Goal: Book appointment/travel/reservation

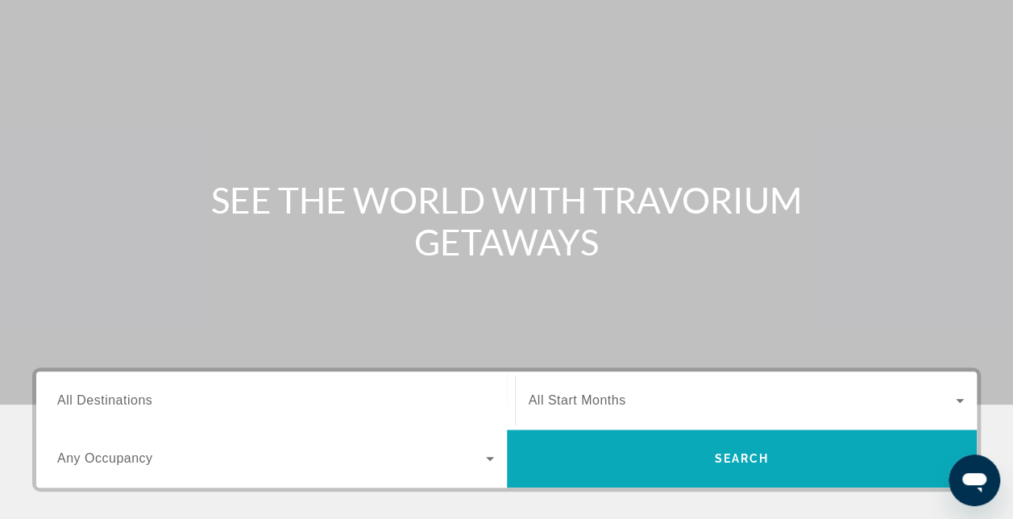
scroll to position [242, 0]
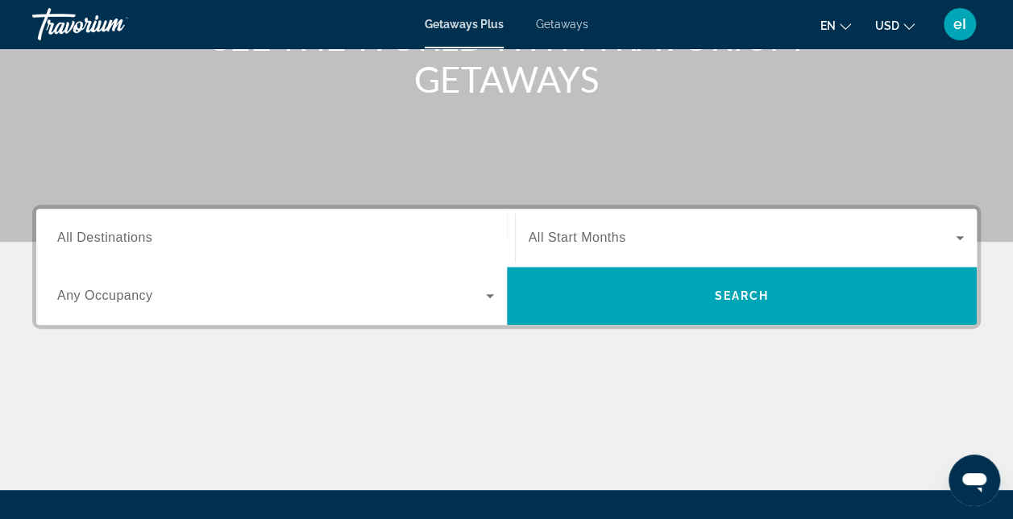
click at [98, 238] on span "All Destinations" at bounding box center [104, 237] width 95 height 14
click at [98, 238] on input "Destination All Destinations" at bounding box center [275, 238] width 437 height 19
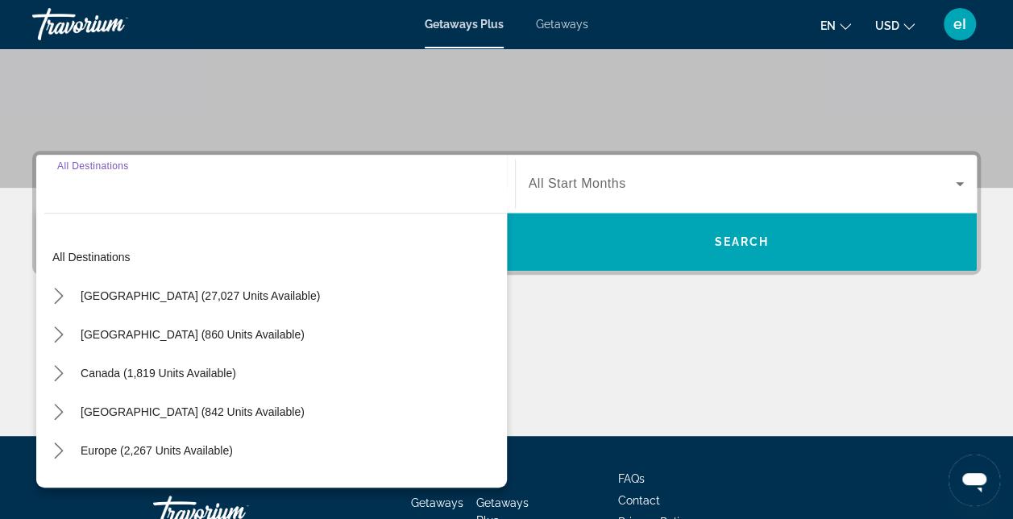
scroll to position [393, 0]
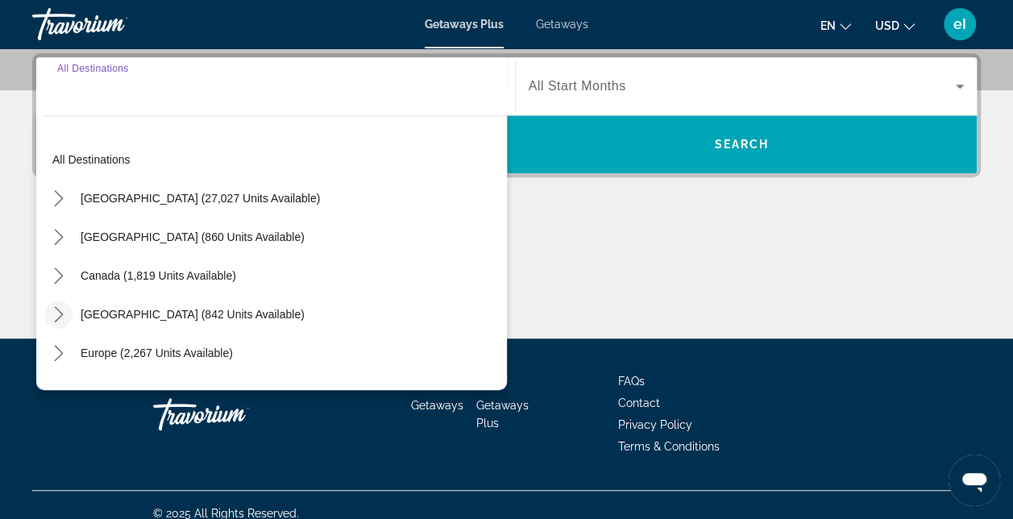
click at [54, 308] on icon "Toggle Caribbean & Atlantic Islands (842 units available) submenu" at bounding box center [59, 314] width 16 height 16
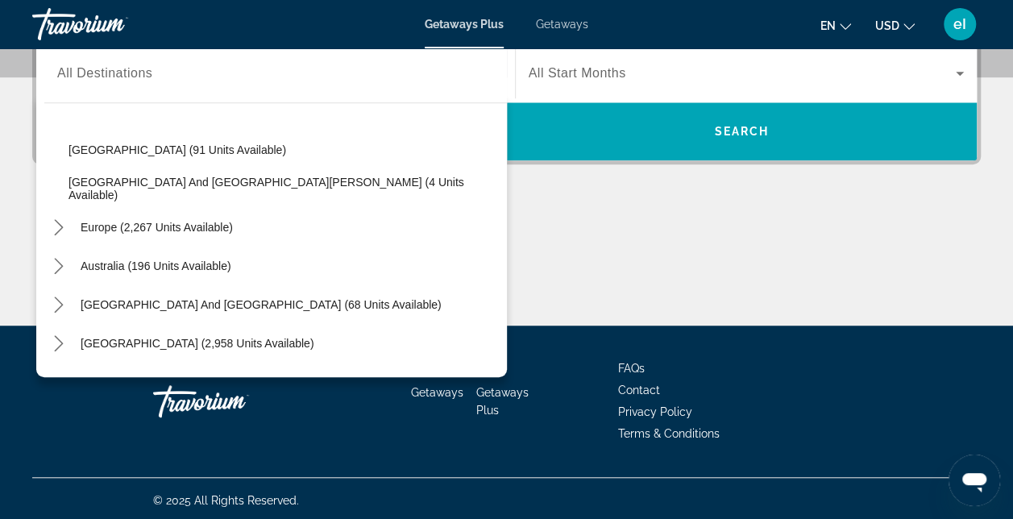
scroll to position [409, 0]
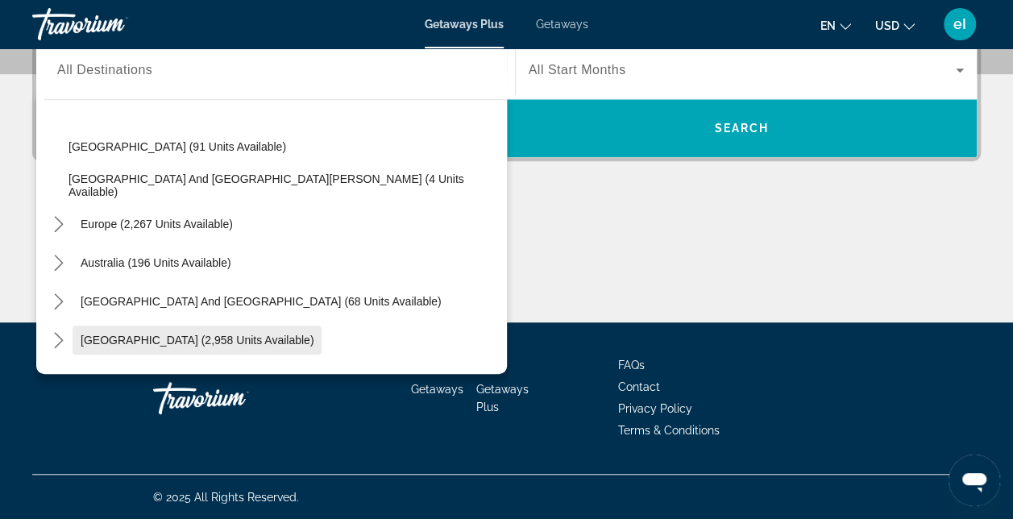
click at [89, 338] on span "[GEOGRAPHIC_DATA] (2,958 units available)" at bounding box center [197, 340] width 233 height 13
type input "**********"
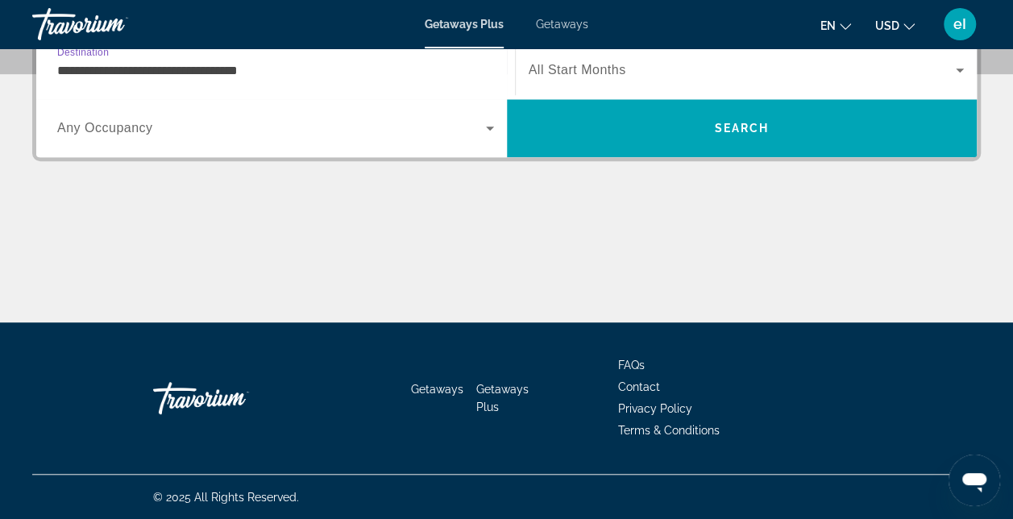
scroll to position [393, 0]
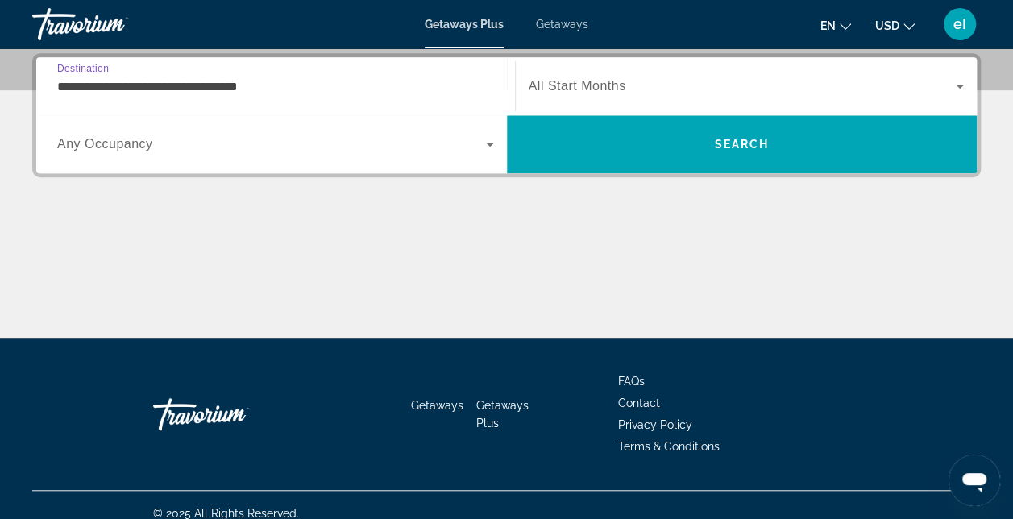
click at [483, 148] on icon "Search widget" at bounding box center [489, 144] width 19 height 19
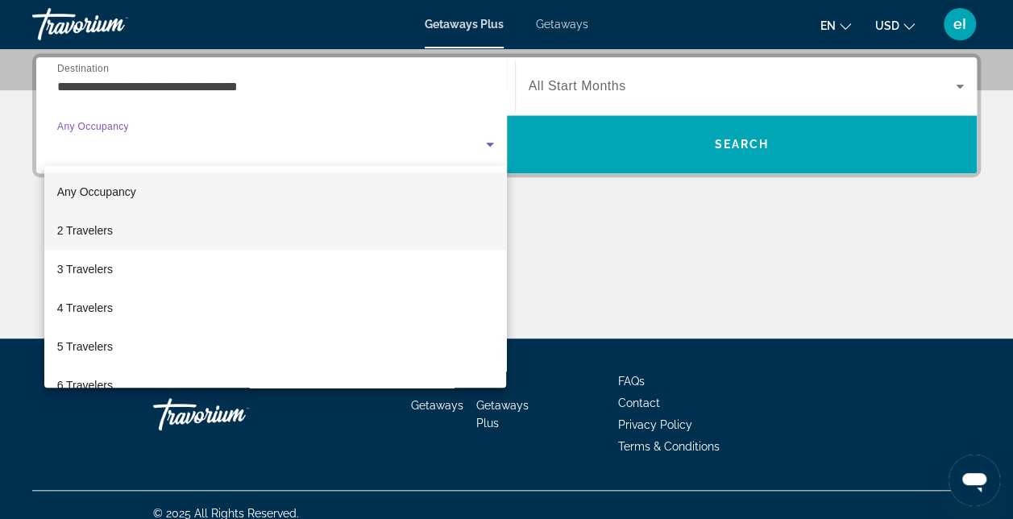
click at [140, 234] on mat-option "2 Travelers" at bounding box center [275, 230] width 462 height 39
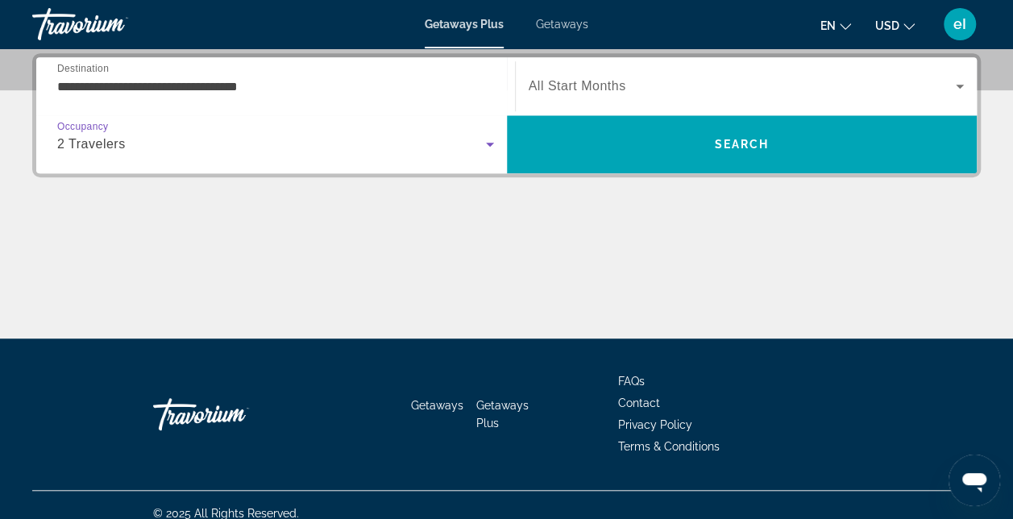
click at [907, 87] on span "Search widget" at bounding box center [743, 86] width 428 height 19
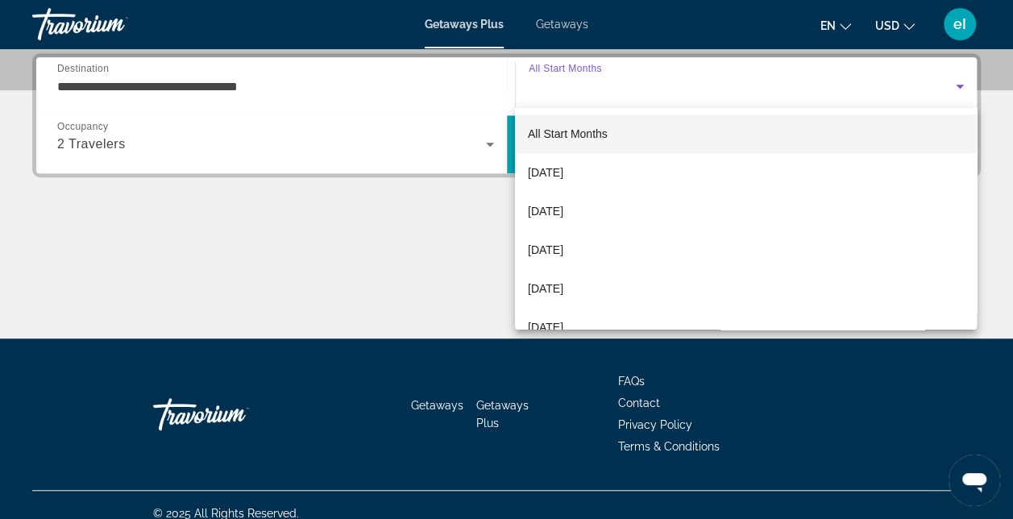
click at [466, 204] on div at bounding box center [506, 259] width 1013 height 519
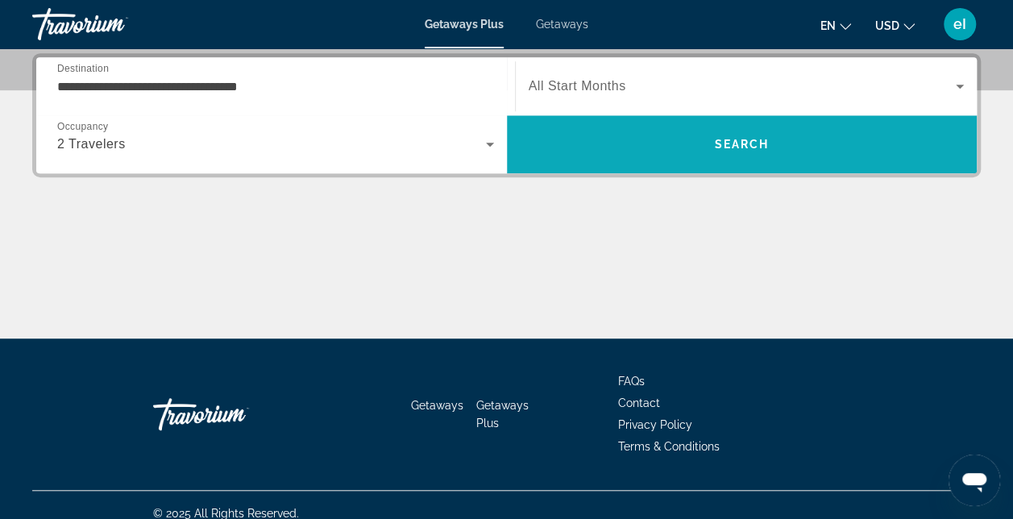
click at [630, 139] on span "Search" at bounding box center [742, 144] width 470 height 39
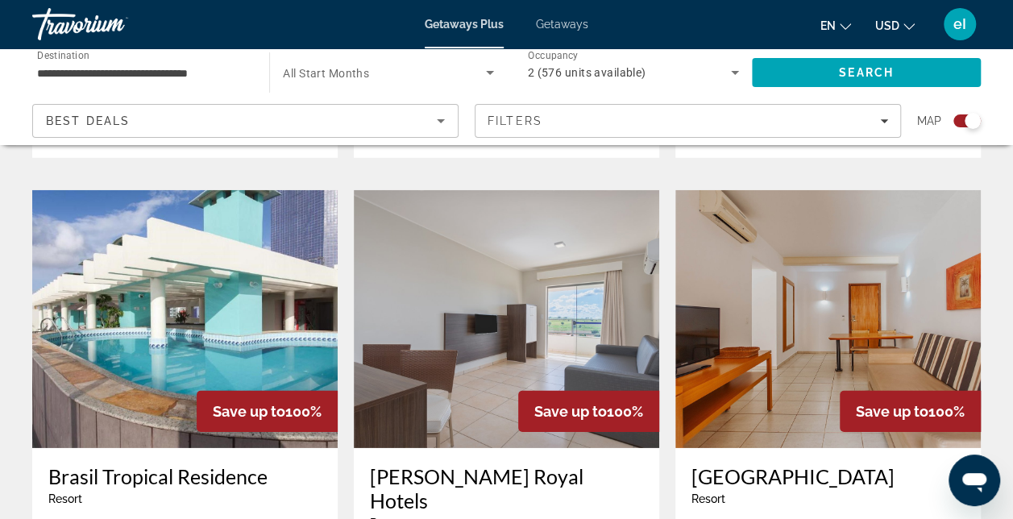
scroll to position [1853, 0]
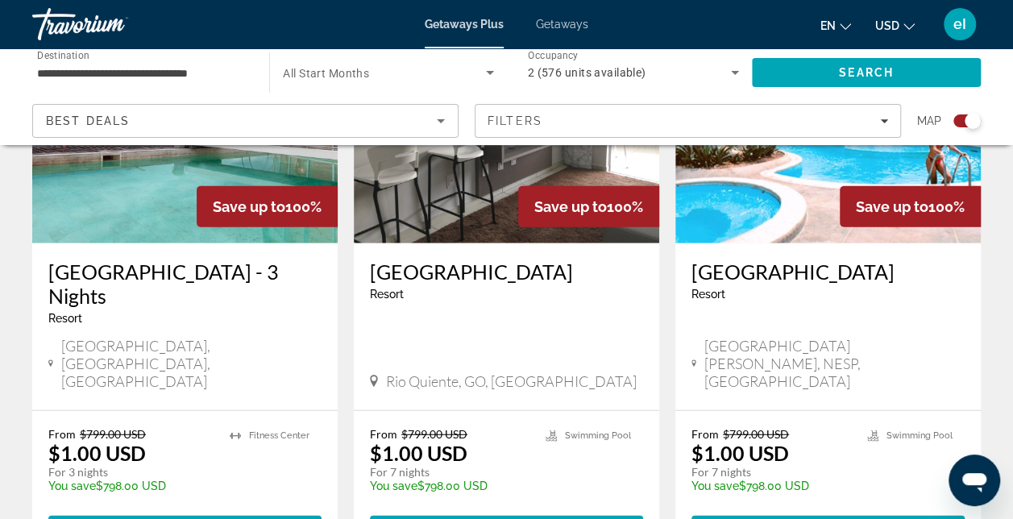
click at [119, 72] on input "**********" at bounding box center [142, 73] width 211 height 19
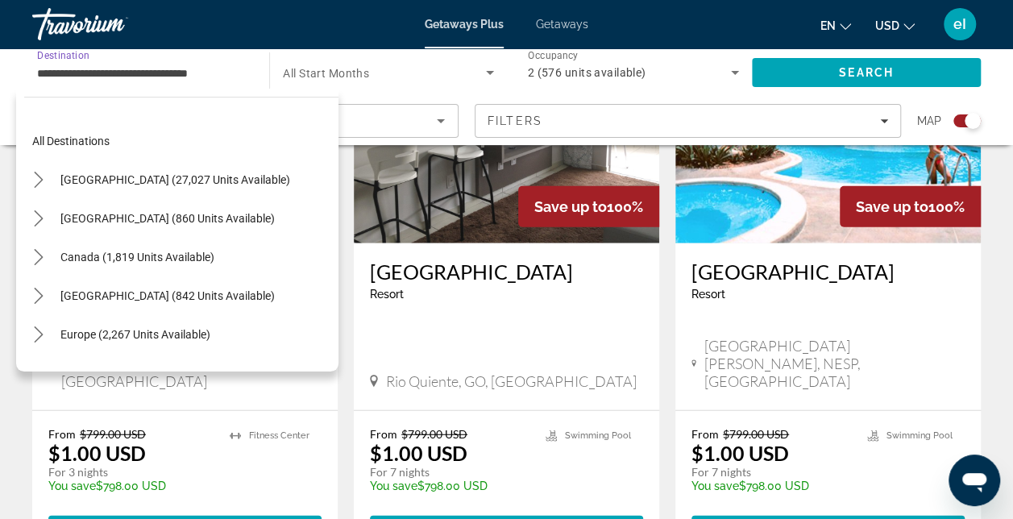
scroll to position [212, 0]
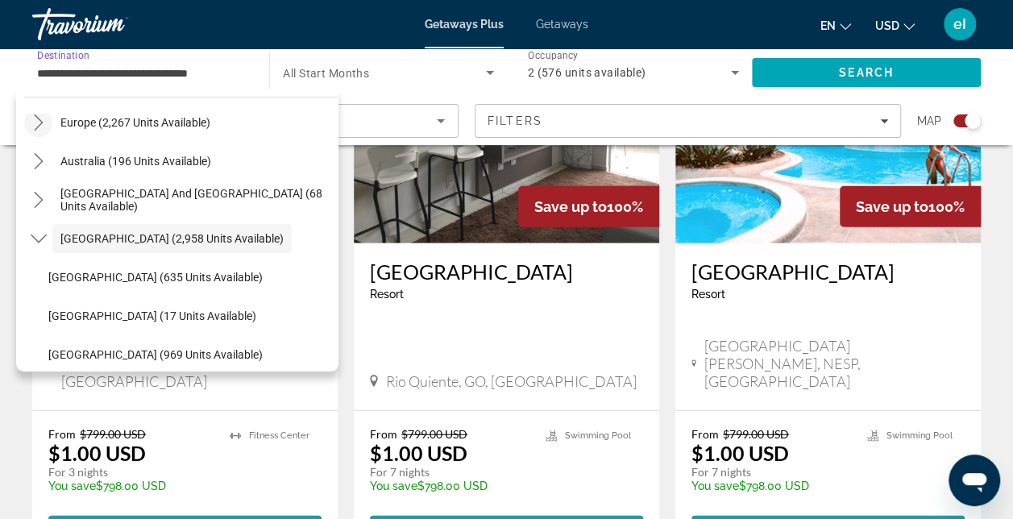
click at [32, 121] on icon "Toggle Europe (2,267 units available) submenu" at bounding box center [39, 122] width 16 height 16
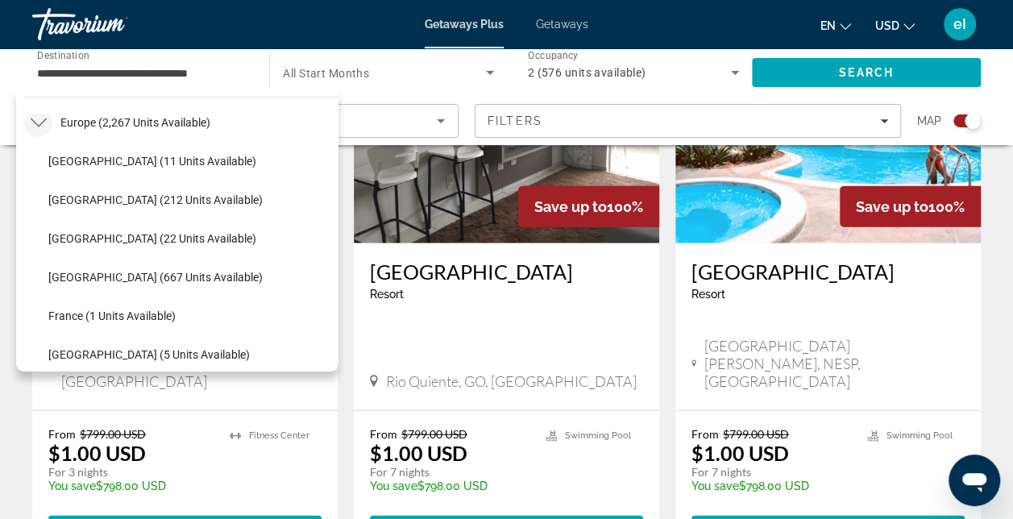
click at [33, 126] on icon "Toggle Europe (2,267 units available) submenu" at bounding box center [39, 122] width 16 height 16
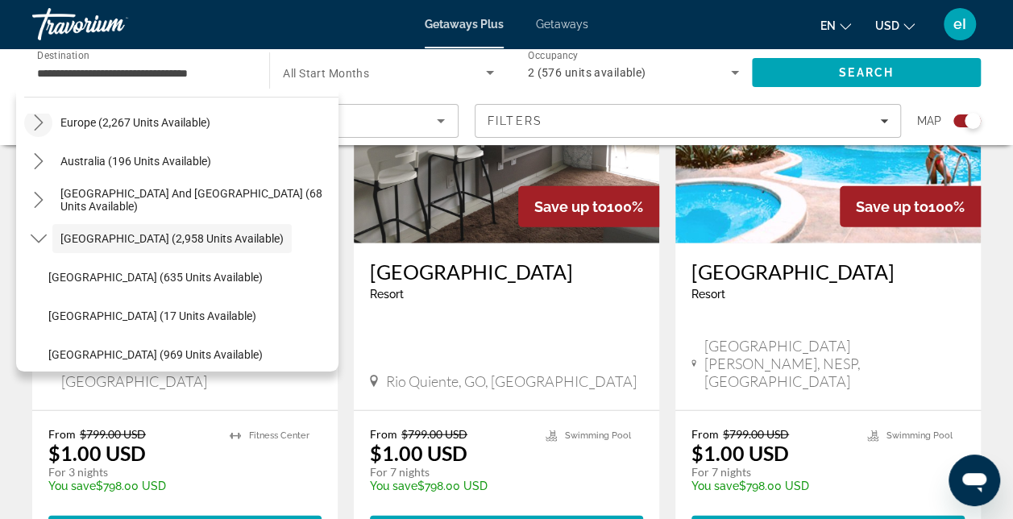
scroll to position [0, 0]
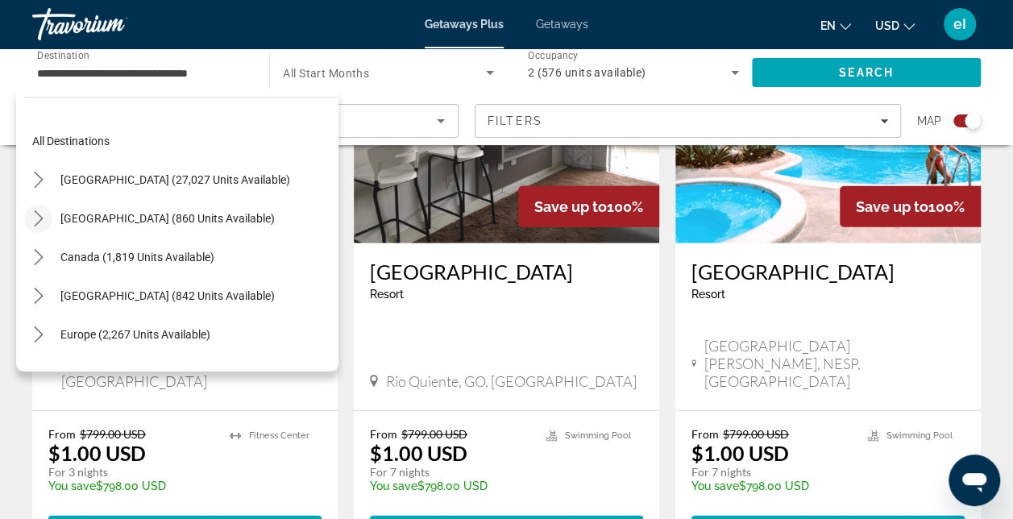
click at [43, 211] on icon "Toggle Mexico (860 units available) submenu" at bounding box center [39, 218] width 16 height 16
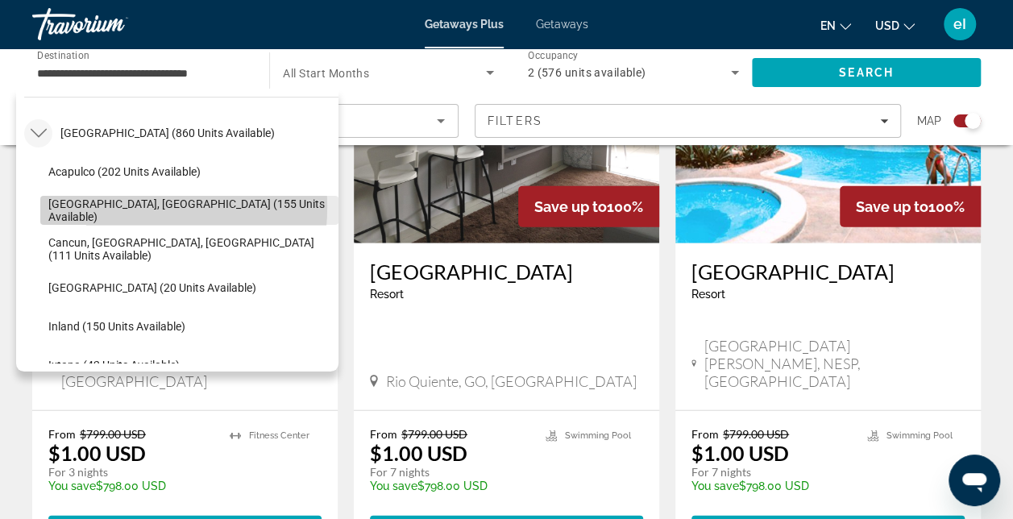
click at [104, 206] on span "[GEOGRAPHIC_DATA], [GEOGRAPHIC_DATA] (155 units available)" at bounding box center [189, 210] width 282 height 26
type input "**********"
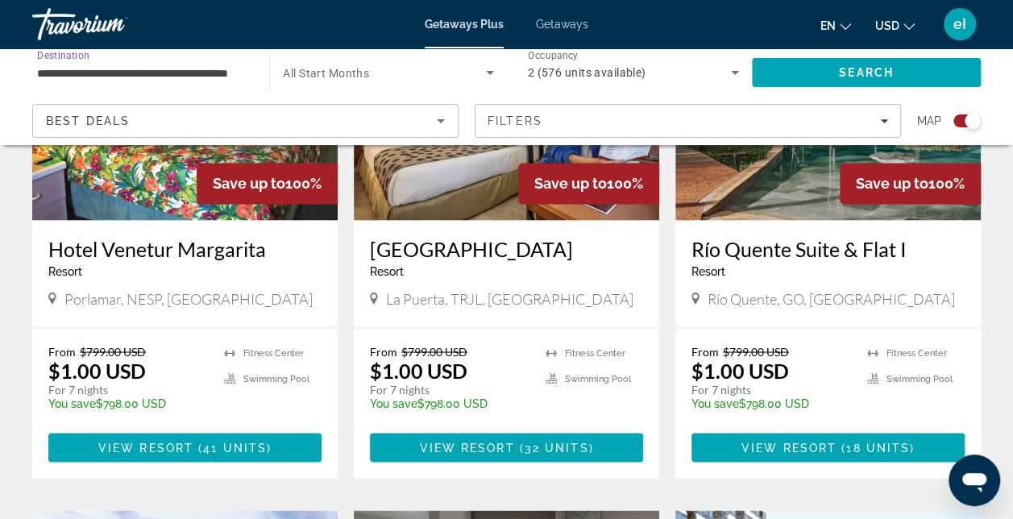
scroll to position [1289, 0]
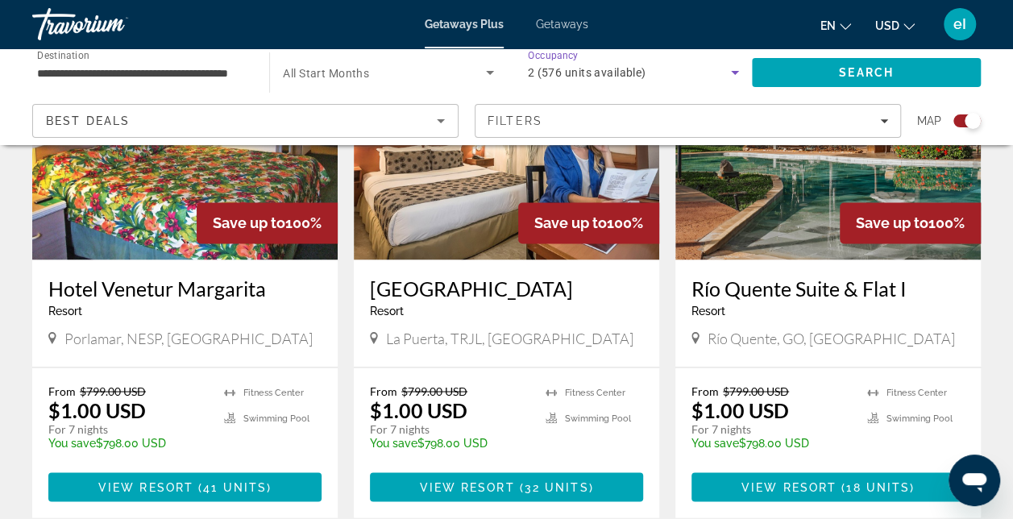
click at [732, 69] on icon "Search widget" at bounding box center [734, 72] width 19 height 19
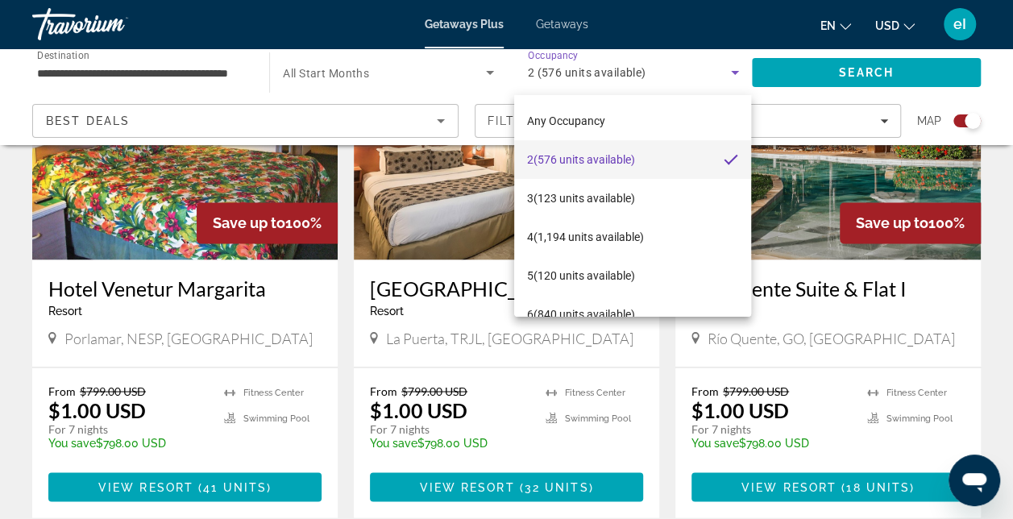
click at [732, 69] on div at bounding box center [506, 259] width 1013 height 519
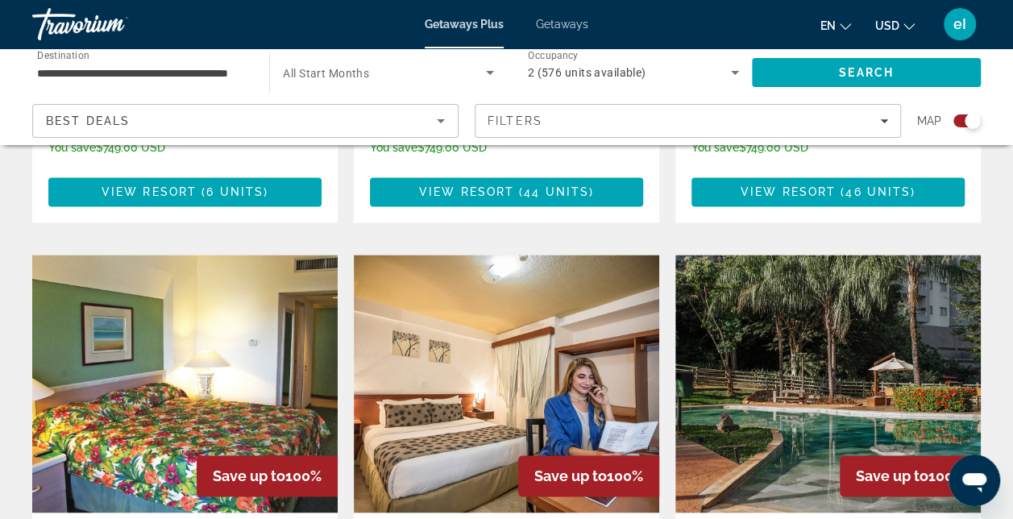
scroll to position [967, 0]
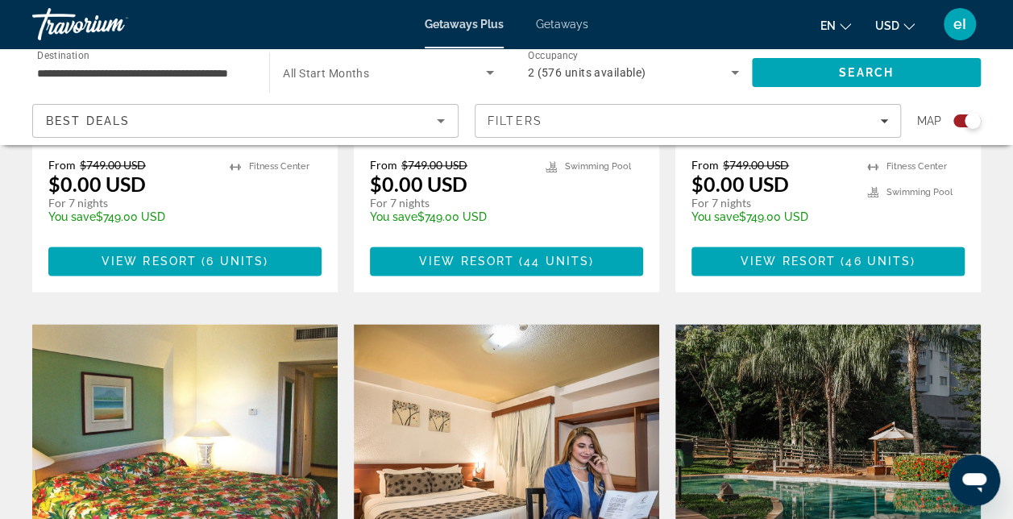
click at [374, 67] on span "Search widget" at bounding box center [384, 72] width 202 height 19
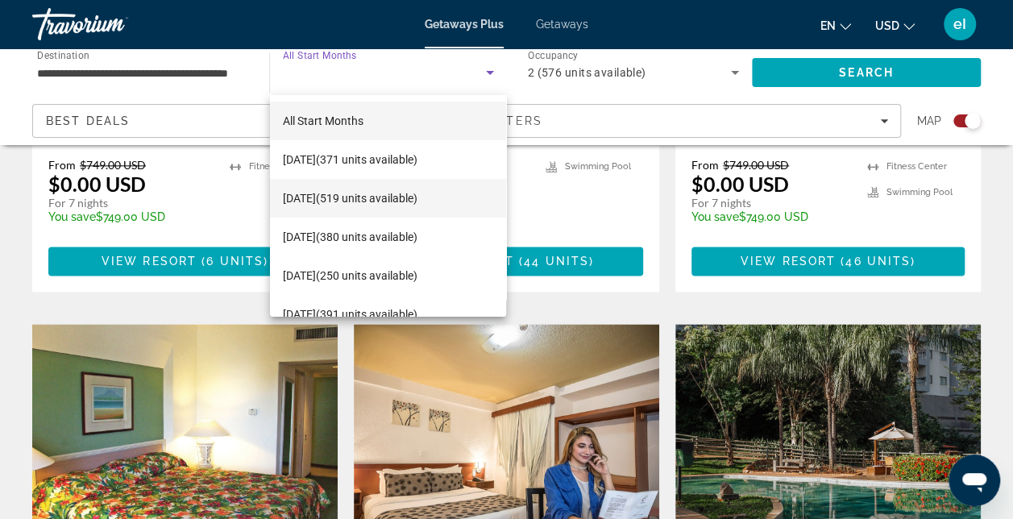
click at [337, 198] on span "[DATE] (519 units available)" at bounding box center [350, 198] width 135 height 19
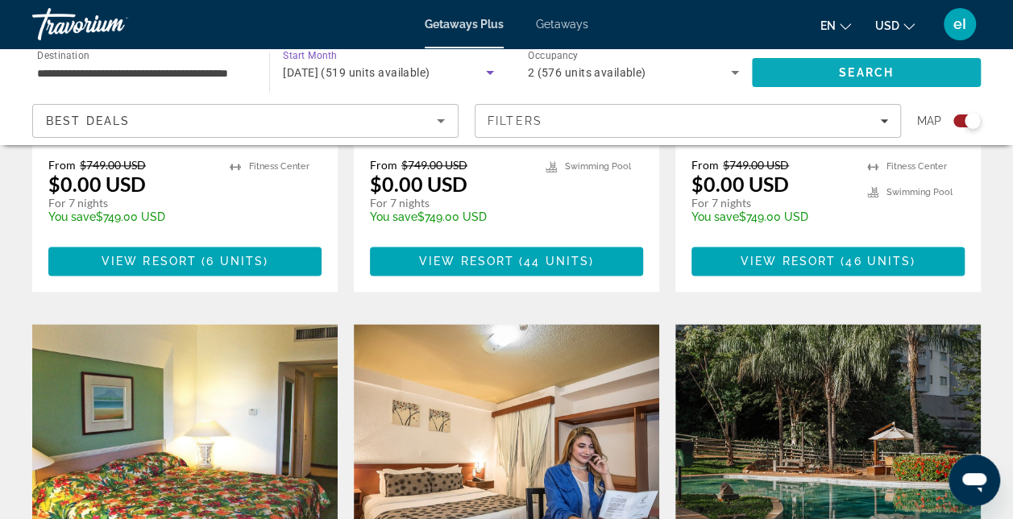
click at [839, 68] on span "Search" at bounding box center [866, 72] width 55 height 13
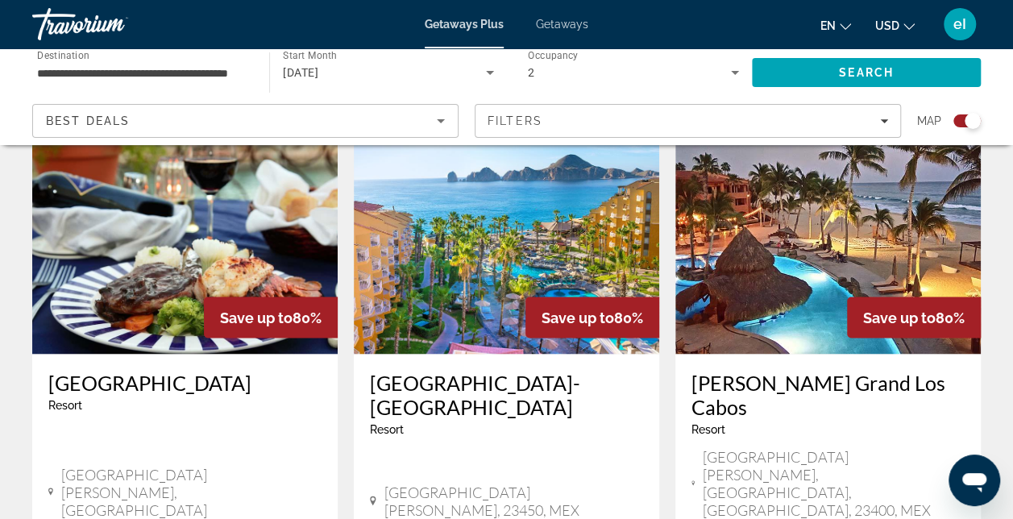
scroll to position [1420, 0]
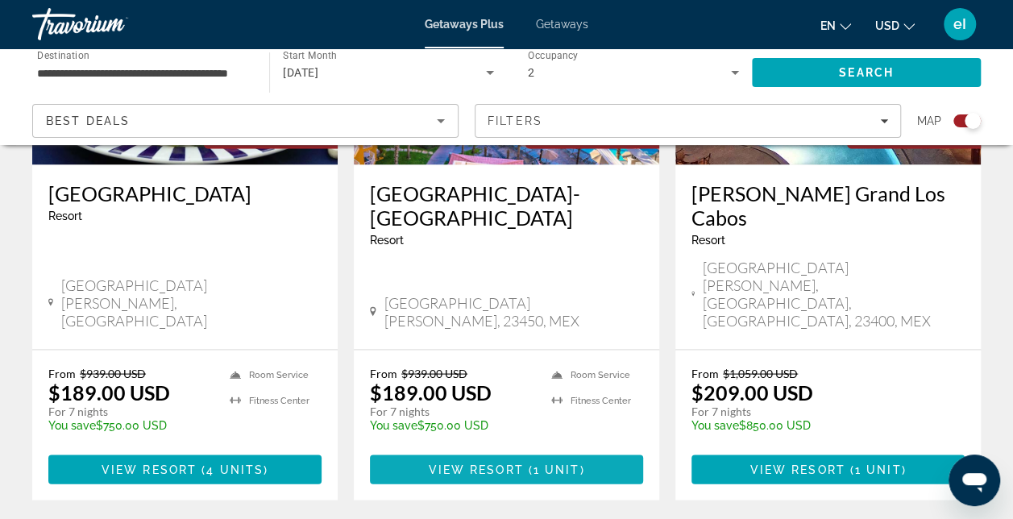
click at [506, 462] on span "View Resort" at bounding box center [475, 468] width 95 height 13
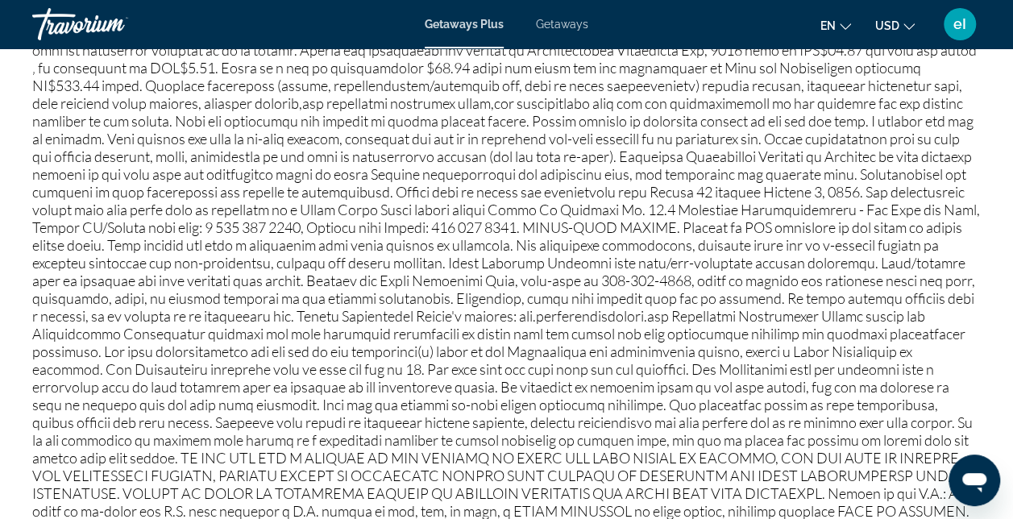
scroll to position [1772, 0]
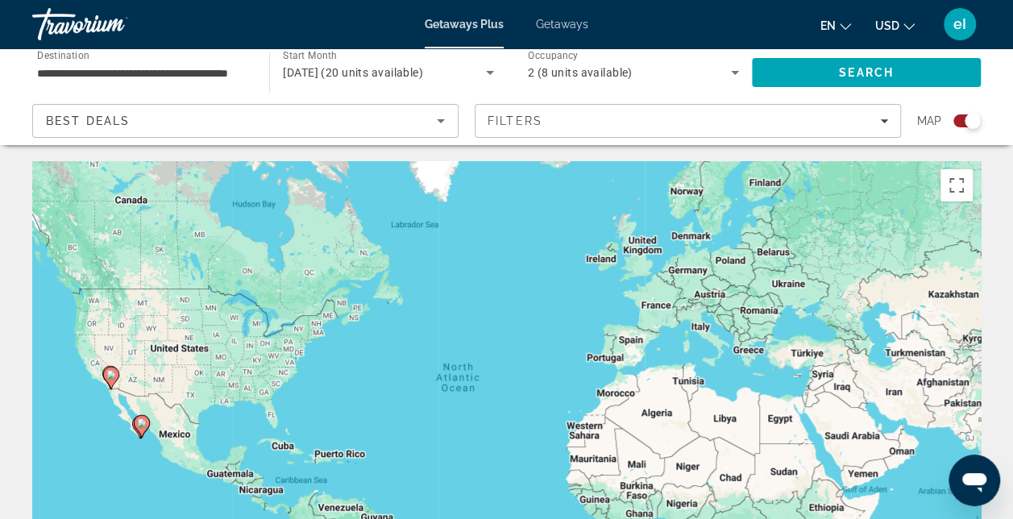
click at [487, 71] on icon "Search widget" at bounding box center [490, 73] width 8 height 4
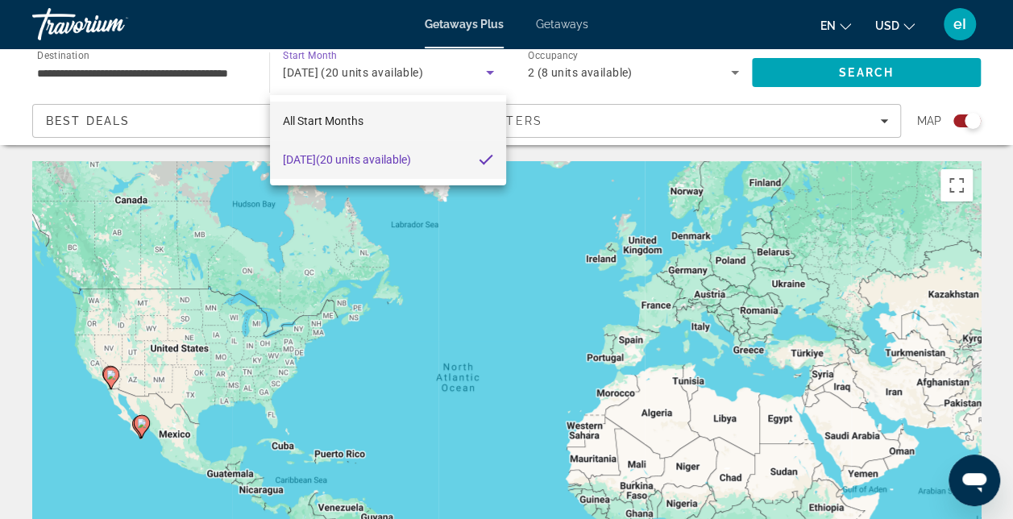
click at [317, 110] on mat-option "All Start Months" at bounding box center [388, 121] width 237 height 39
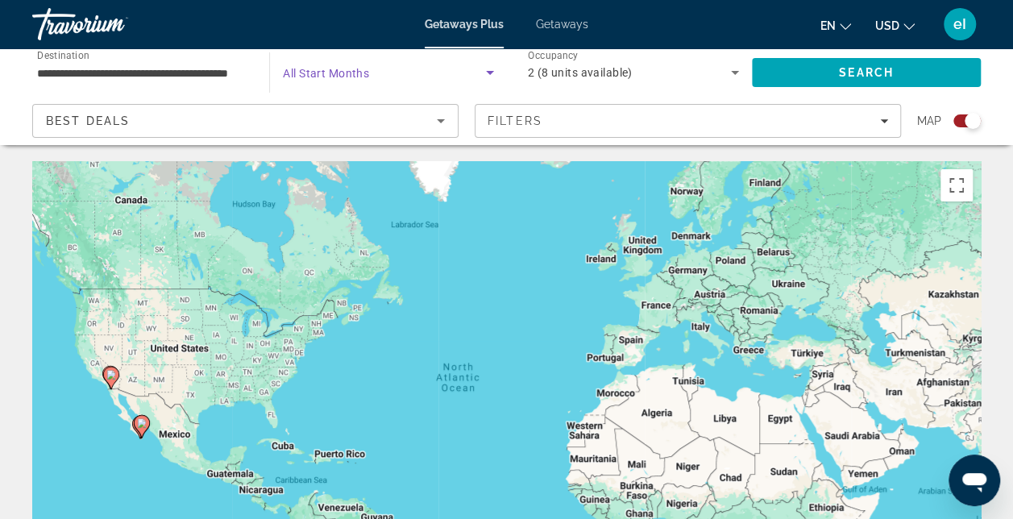
click at [732, 73] on icon "Search widget" at bounding box center [735, 73] width 8 height 4
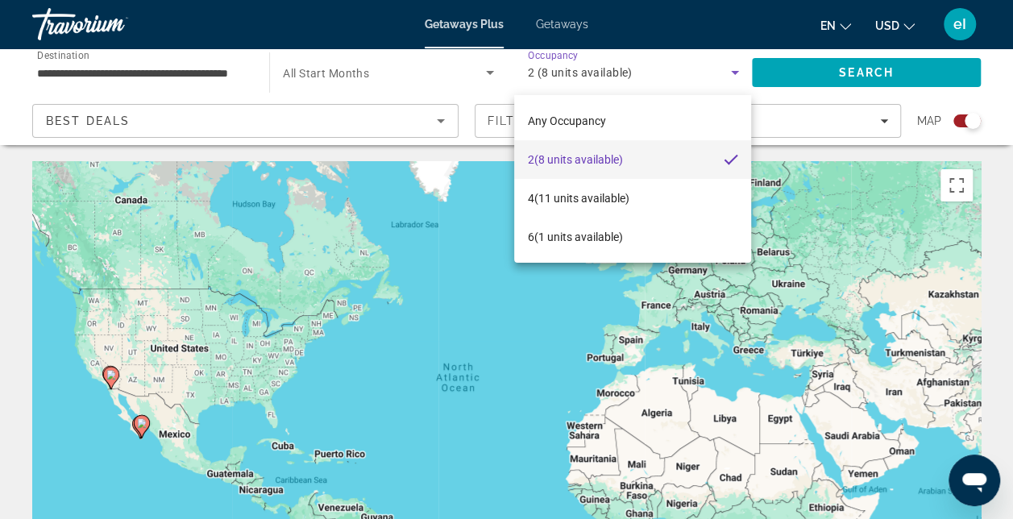
click at [728, 71] on div at bounding box center [506, 259] width 1013 height 519
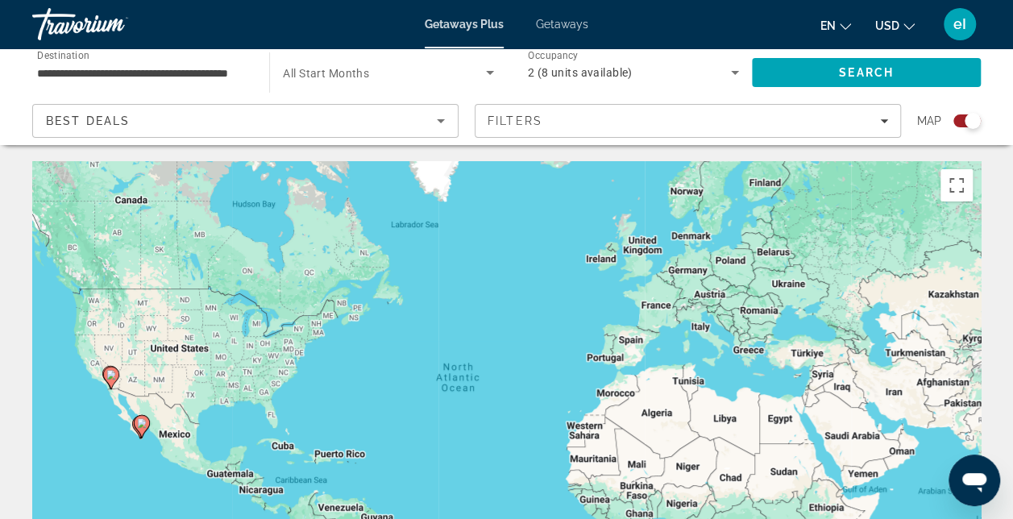
click at [58, 78] on input "**********" at bounding box center [142, 73] width 211 height 19
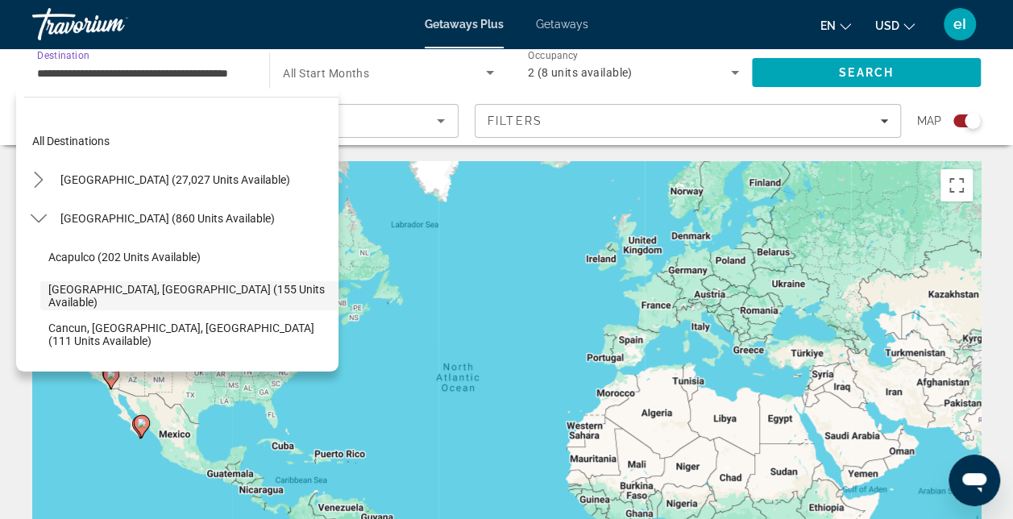
scroll to position [57, 0]
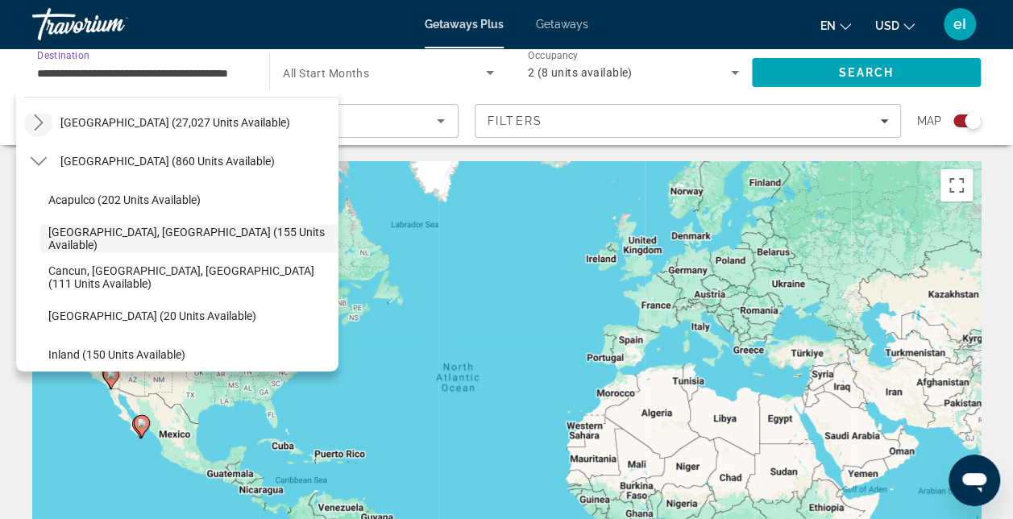
click at [33, 116] on icon "Toggle United States (27,027 units available) submenu" at bounding box center [39, 122] width 16 height 16
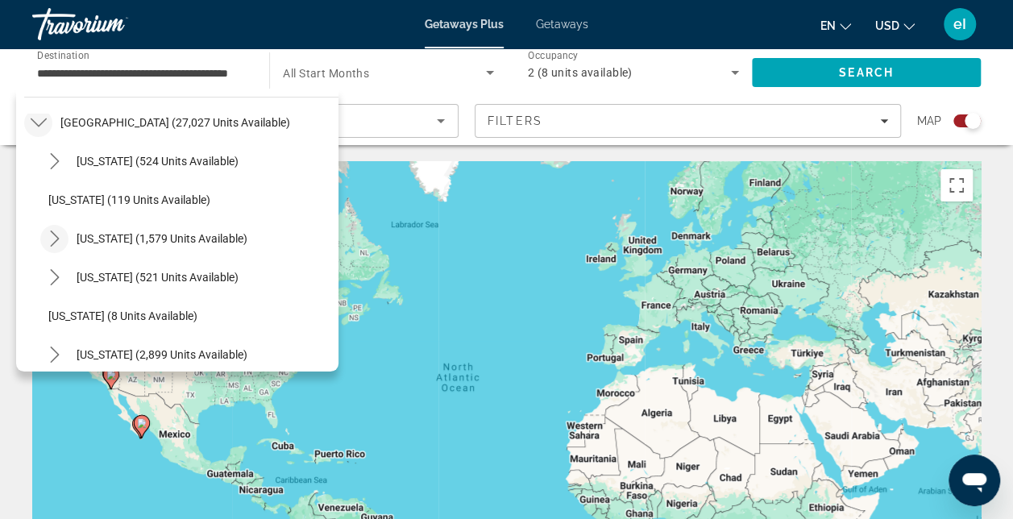
click at [52, 238] on icon "Toggle California (1,579 units available) submenu" at bounding box center [55, 238] width 16 height 16
click at [53, 160] on icon "Toggle Arizona (524 units available) submenu" at bounding box center [55, 161] width 16 height 16
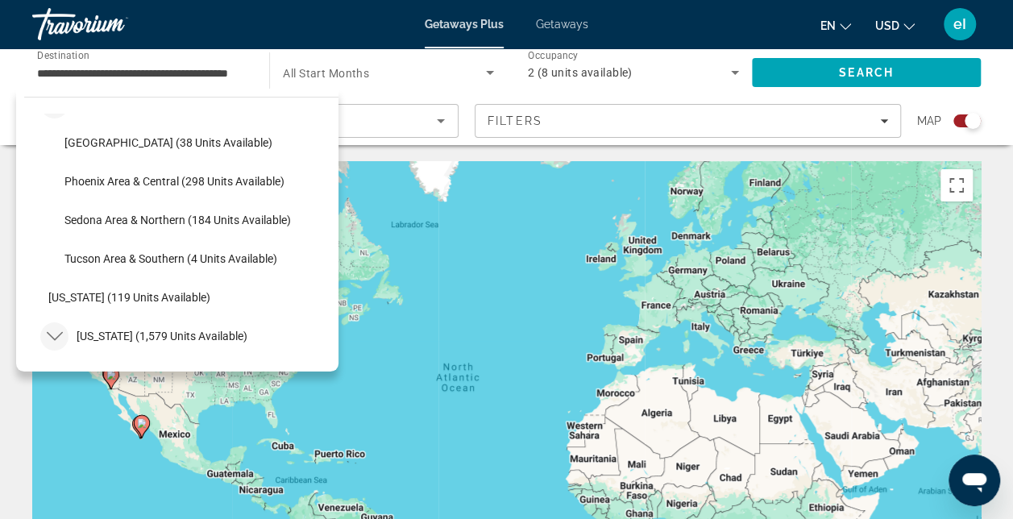
scroll to position [0, 0]
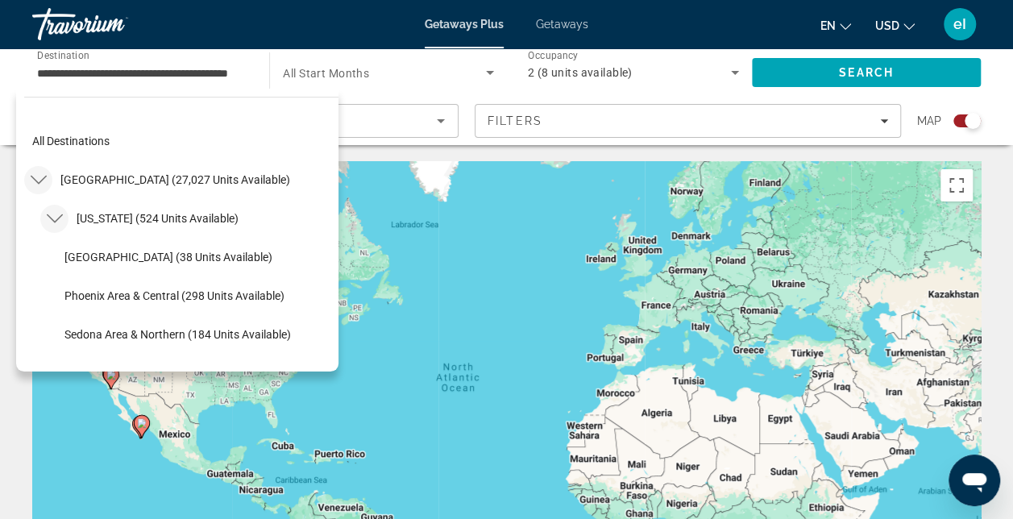
click at [37, 177] on icon "Toggle United States (27,027 units available) submenu" at bounding box center [39, 180] width 16 height 16
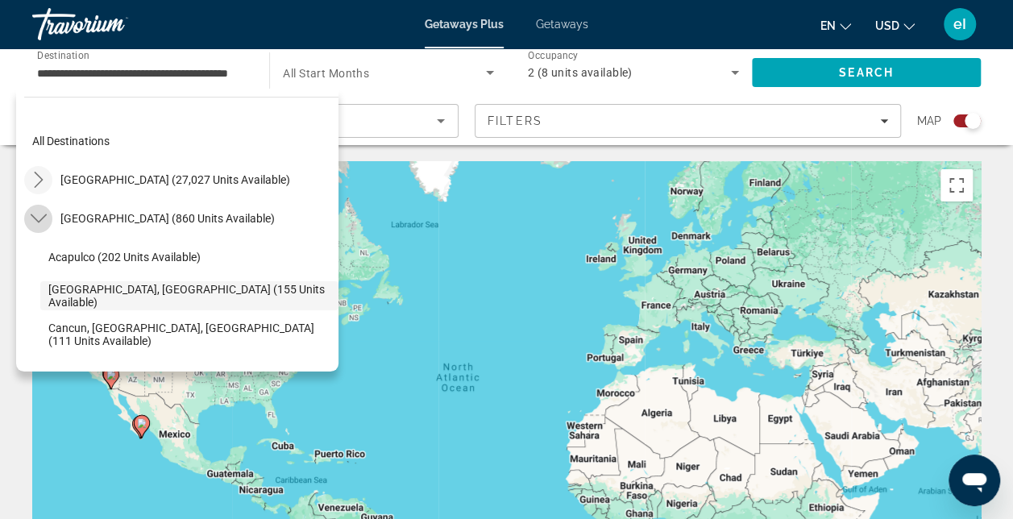
click at [33, 213] on icon "Toggle Mexico (860 units available) submenu" at bounding box center [39, 218] width 16 height 16
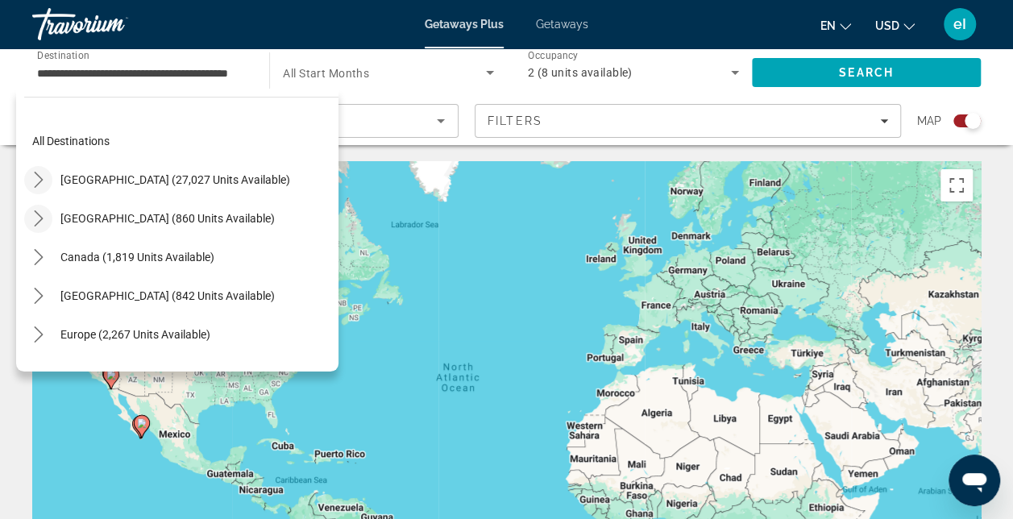
click at [37, 211] on icon "Toggle Mexico (860 units available) submenu" at bounding box center [39, 218] width 16 height 16
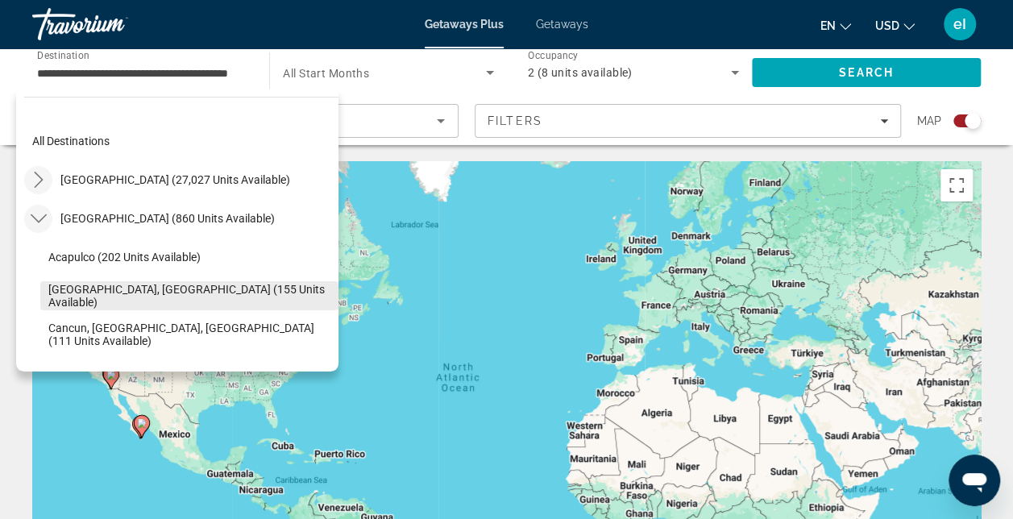
click at [193, 288] on span "[GEOGRAPHIC_DATA], [GEOGRAPHIC_DATA] (155 units available)" at bounding box center [189, 296] width 282 height 26
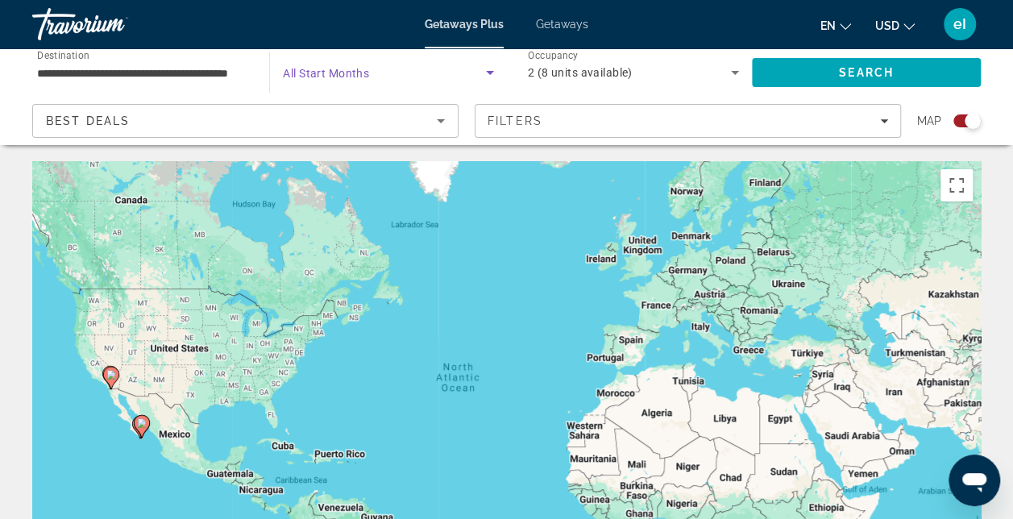
click at [487, 69] on icon "Search widget" at bounding box center [489, 72] width 19 height 19
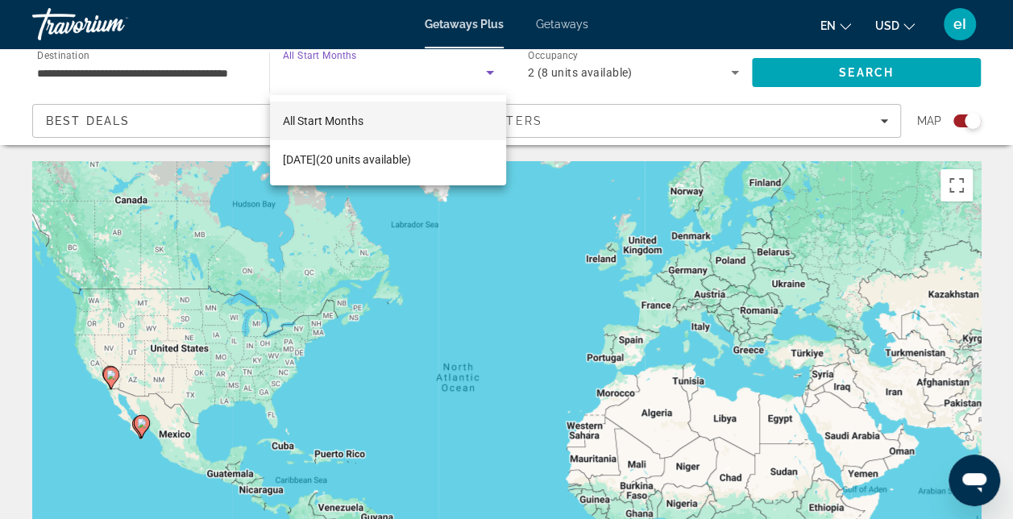
click at [473, 114] on mat-option "All Start Months" at bounding box center [388, 121] width 237 height 39
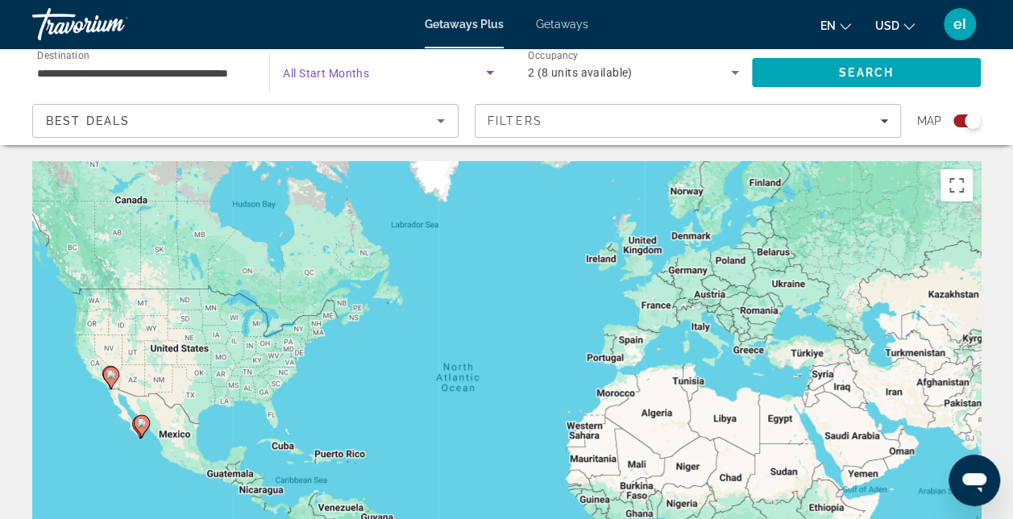
click at [561, 21] on span "Getaways" at bounding box center [562, 24] width 52 height 13
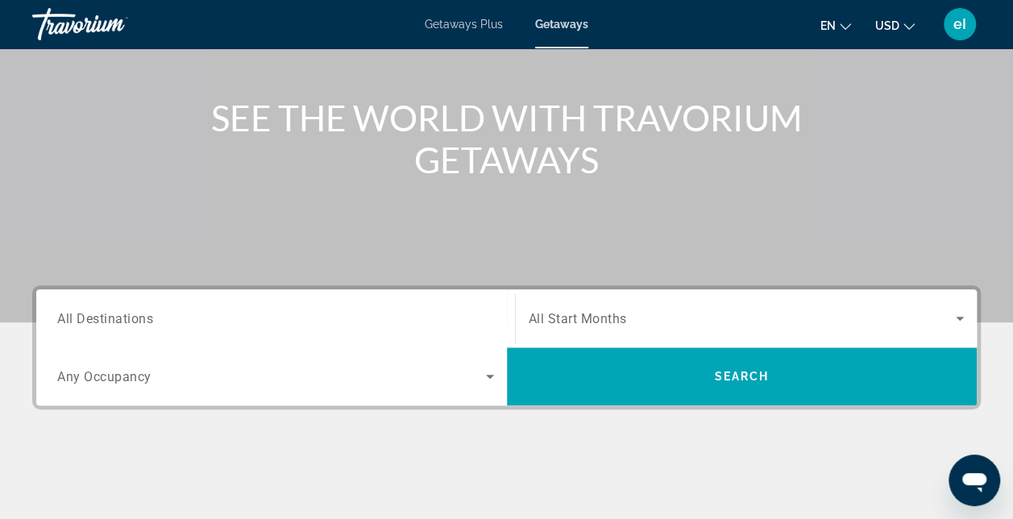
click at [137, 324] on span "All Destinations" at bounding box center [105, 317] width 96 height 15
click at [137, 324] on input "Destination All Destinations" at bounding box center [275, 318] width 437 height 19
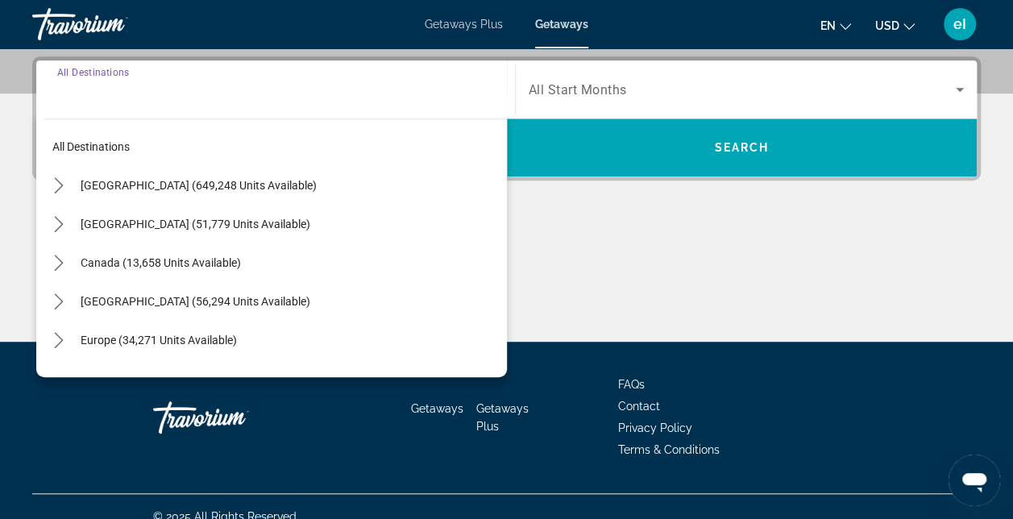
scroll to position [393, 0]
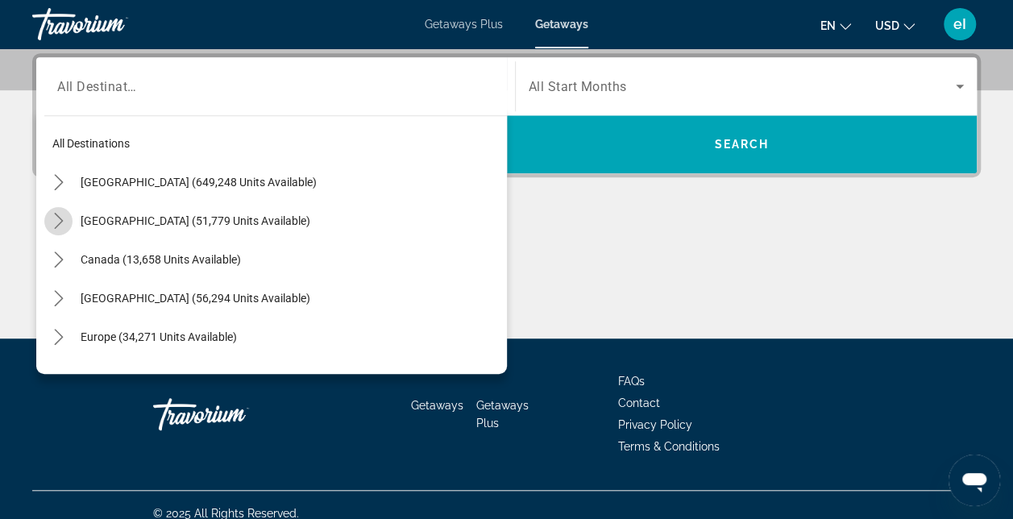
click at [59, 219] on icon "Toggle Mexico (51,779 units available) submenu" at bounding box center [59, 221] width 16 height 16
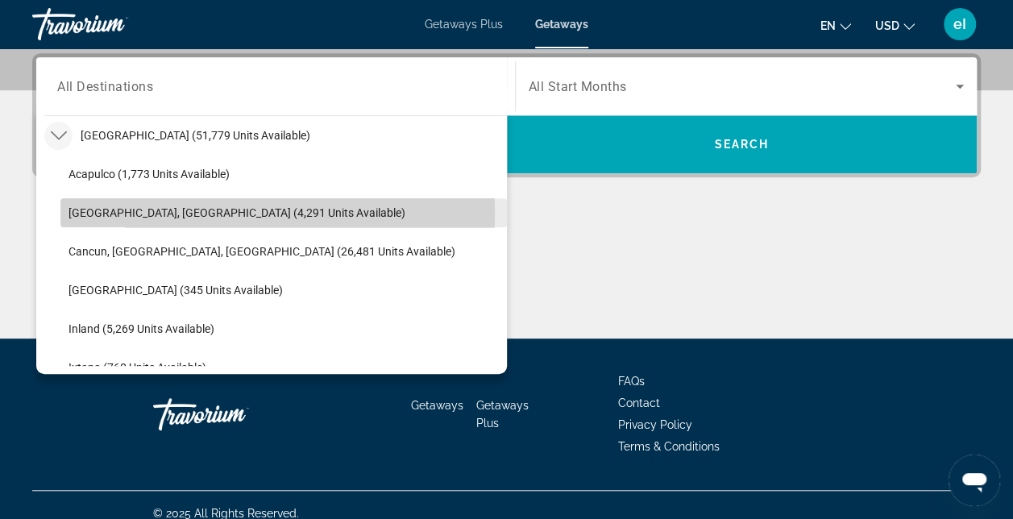
click at [105, 211] on span "[GEOGRAPHIC_DATA], [GEOGRAPHIC_DATA] (4,291 units available)" at bounding box center [236, 212] width 337 height 13
type input "**********"
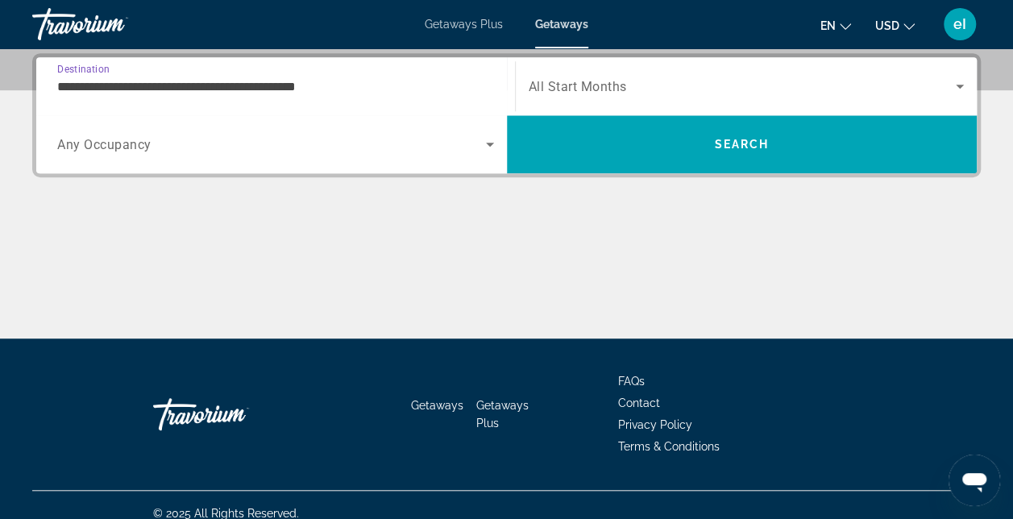
click at [488, 143] on icon "Search widget" at bounding box center [490, 145] width 8 height 4
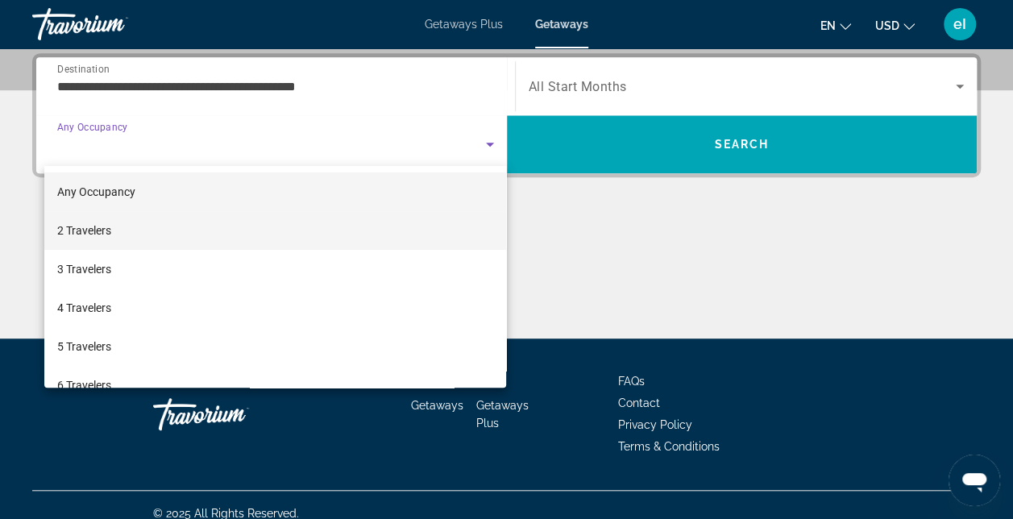
click at [201, 227] on mat-option "2 Travelers" at bounding box center [275, 230] width 462 height 39
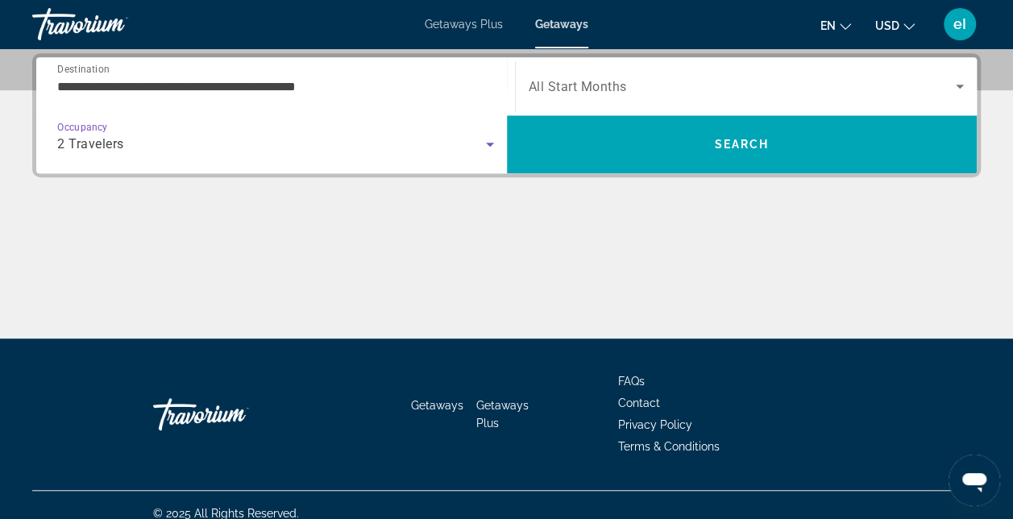
click at [957, 82] on icon "Search widget" at bounding box center [959, 86] width 19 height 19
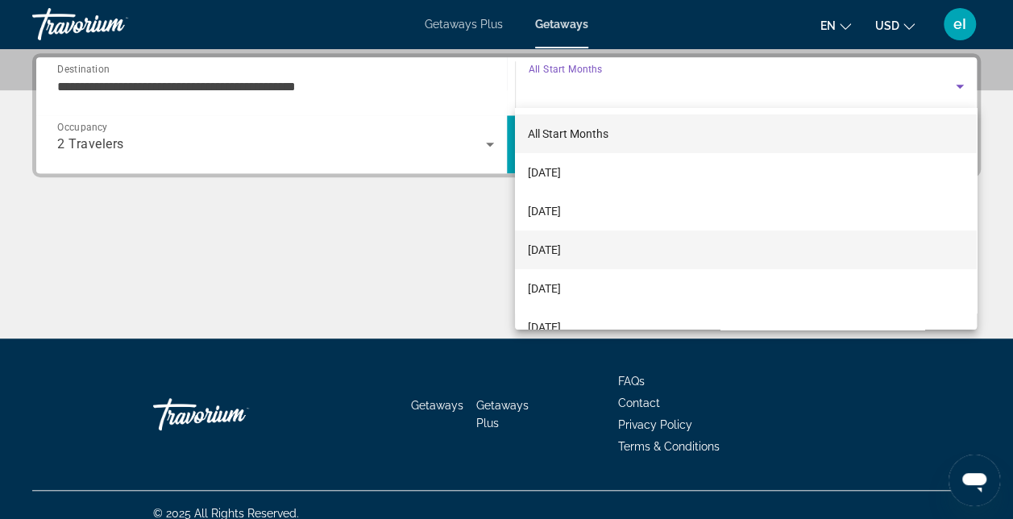
scroll to position [81, 0]
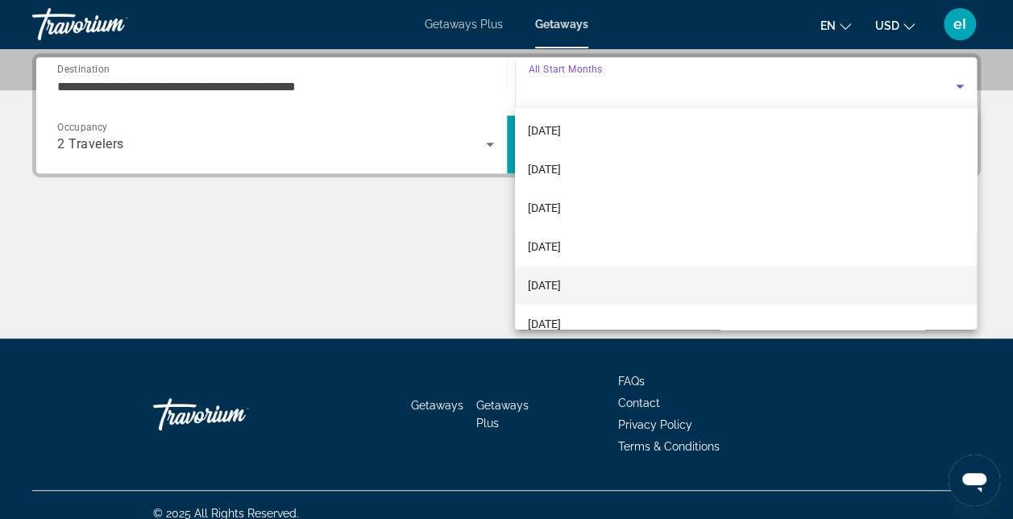
click at [561, 282] on span "[DATE]" at bounding box center [544, 285] width 33 height 19
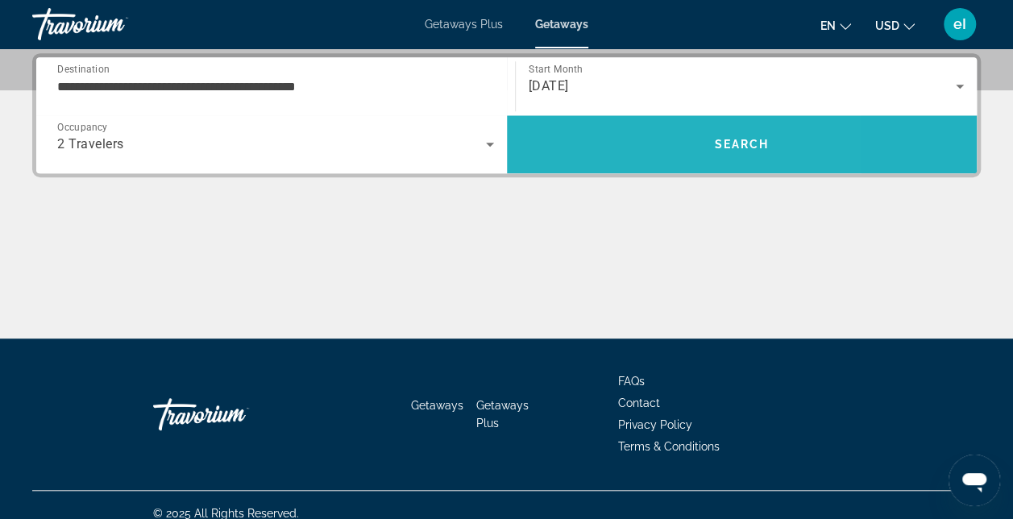
click at [612, 140] on span "Search" at bounding box center [742, 144] width 470 height 39
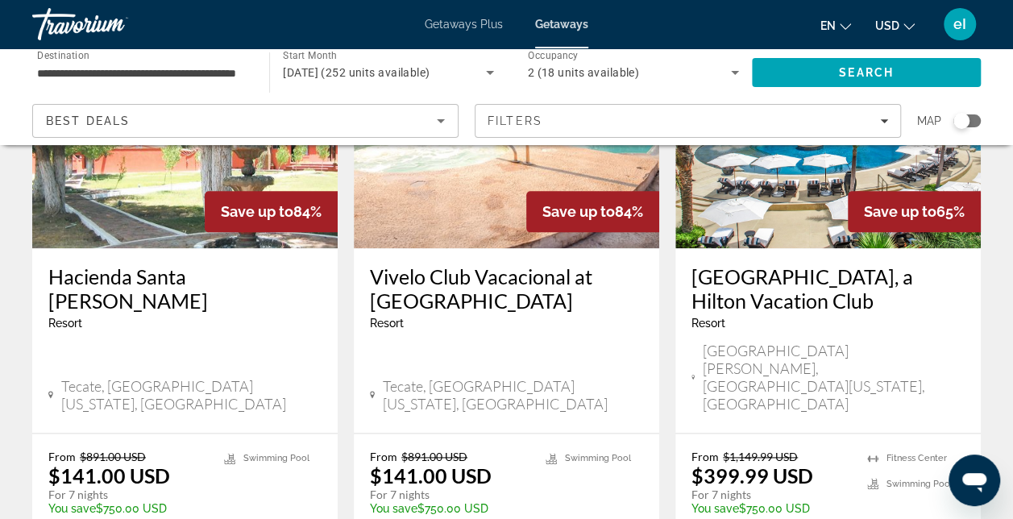
scroll to position [852, 0]
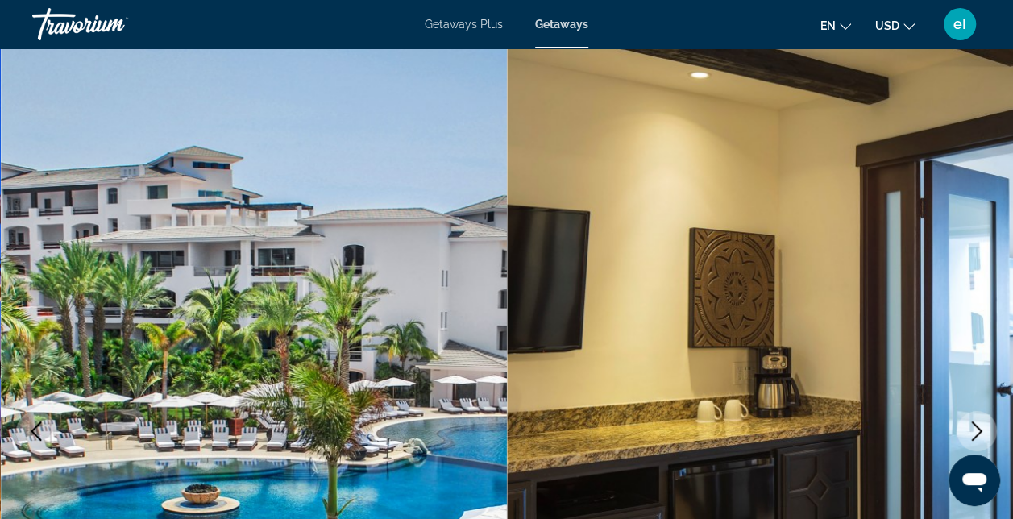
click at [466, 27] on span "Getaways Plus" at bounding box center [464, 24] width 78 height 13
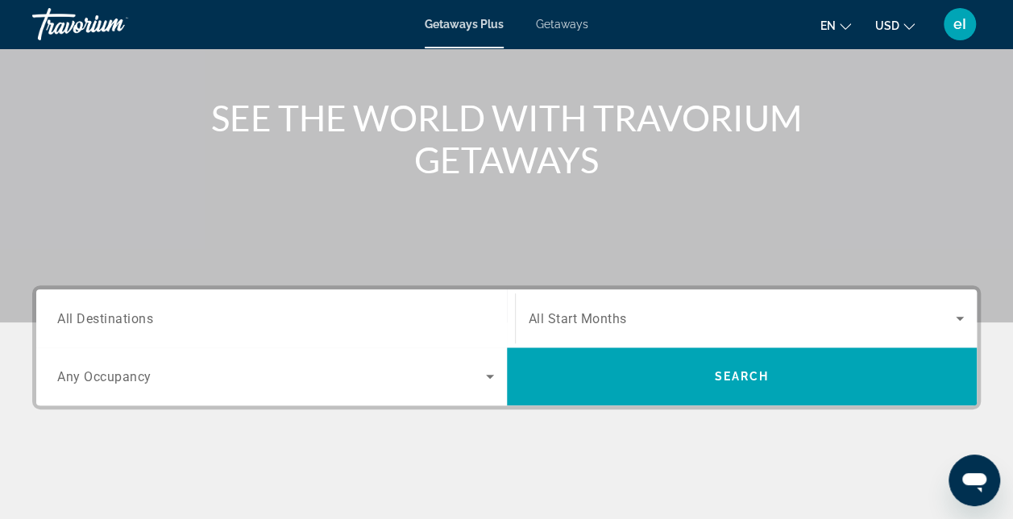
click at [112, 317] on span "All Destinations" at bounding box center [105, 317] width 96 height 15
click at [112, 317] on input "Destination All Destinations" at bounding box center [275, 318] width 437 height 19
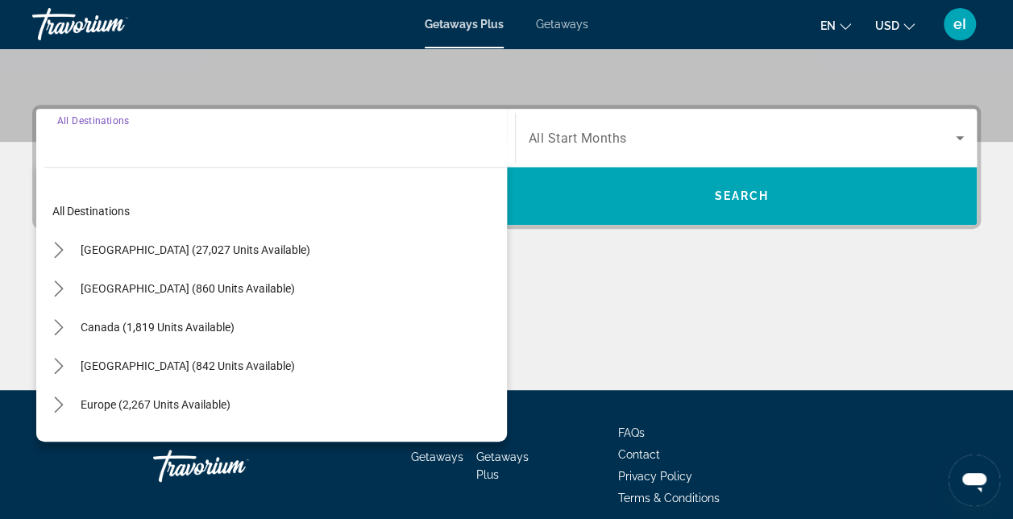
scroll to position [393, 0]
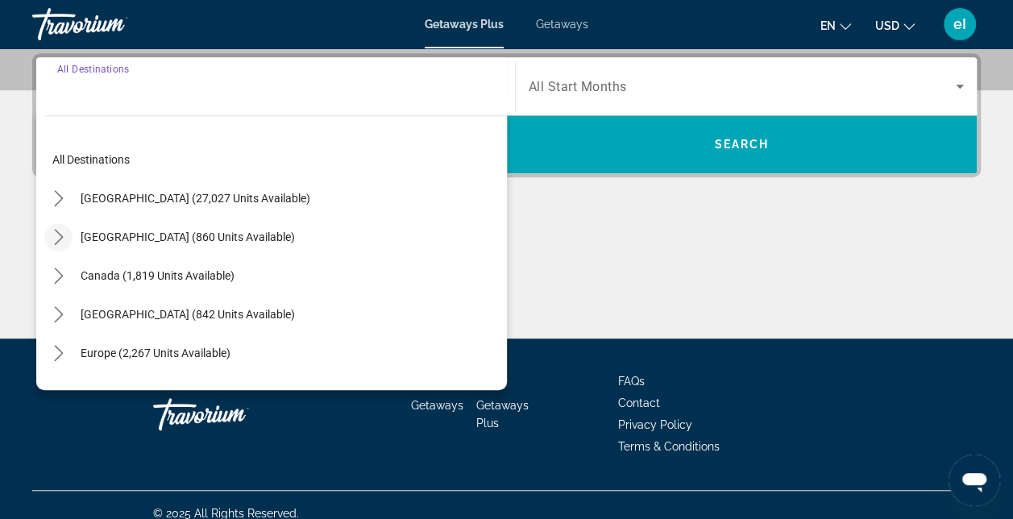
click at [54, 233] on icon "Toggle Mexico (860 units available) submenu" at bounding box center [59, 237] width 16 height 16
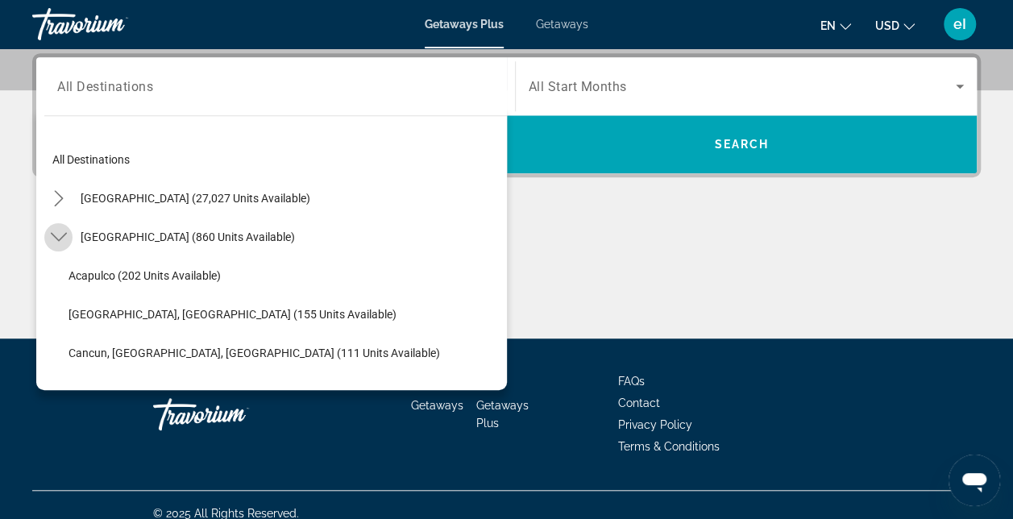
scroll to position [85, 0]
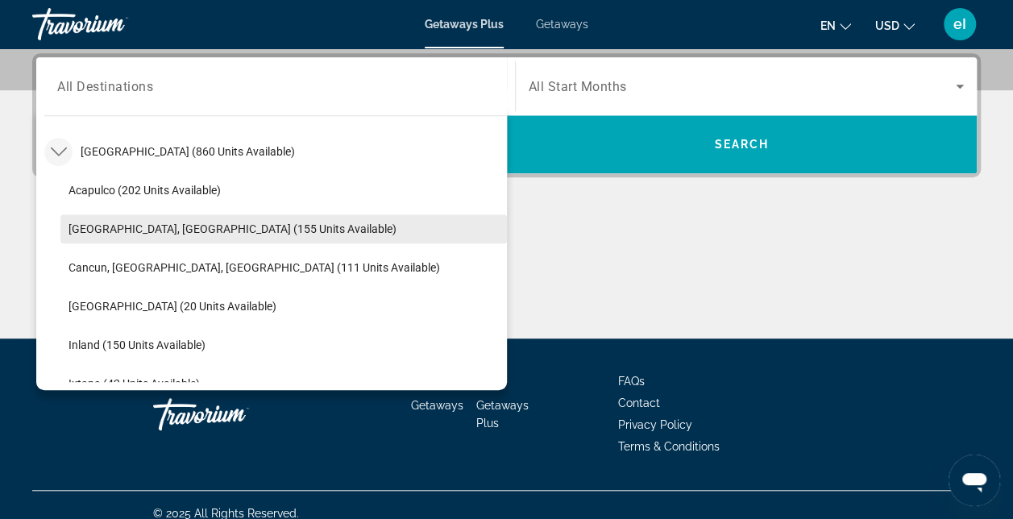
click at [109, 229] on span "[GEOGRAPHIC_DATA], [GEOGRAPHIC_DATA] (155 units available)" at bounding box center [232, 228] width 328 height 13
type input "**********"
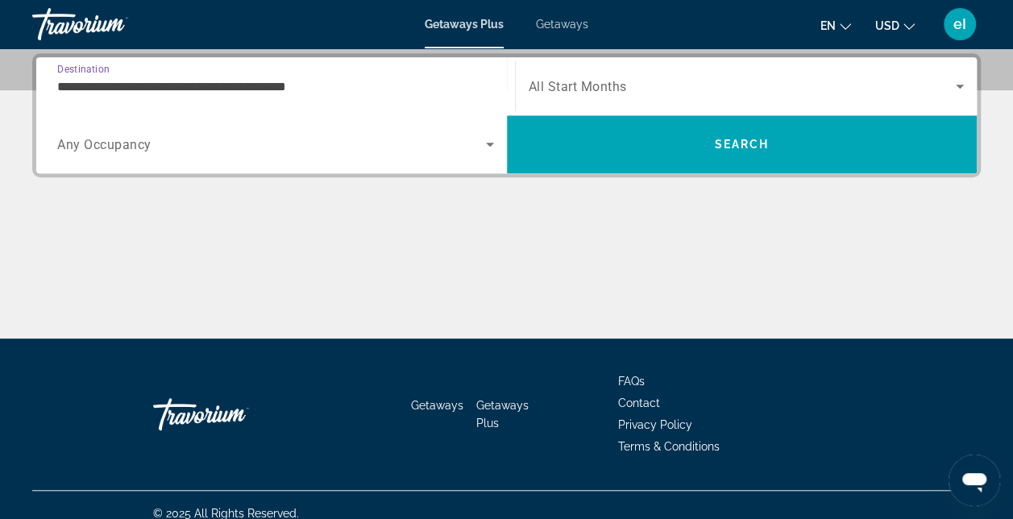
click at [482, 145] on icon "Search widget" at bounding box center [489, 144] width 19 height 19
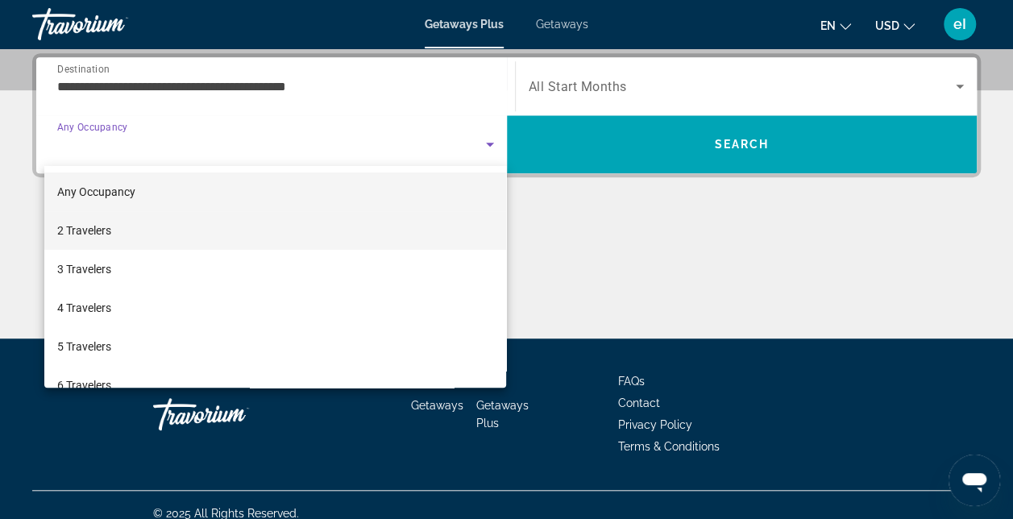
click at [170, 229] on mat-option "2 Travelers" at bounding box center [275, 230] width 462 height 39
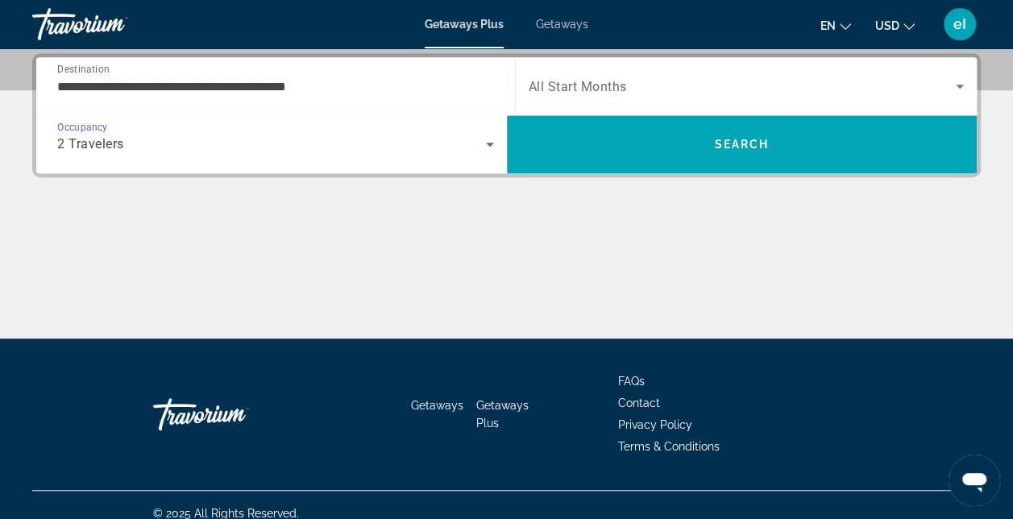
click at [959, 85] on icon "Search widget" at bounding box center [959, 87] width 8 height 4
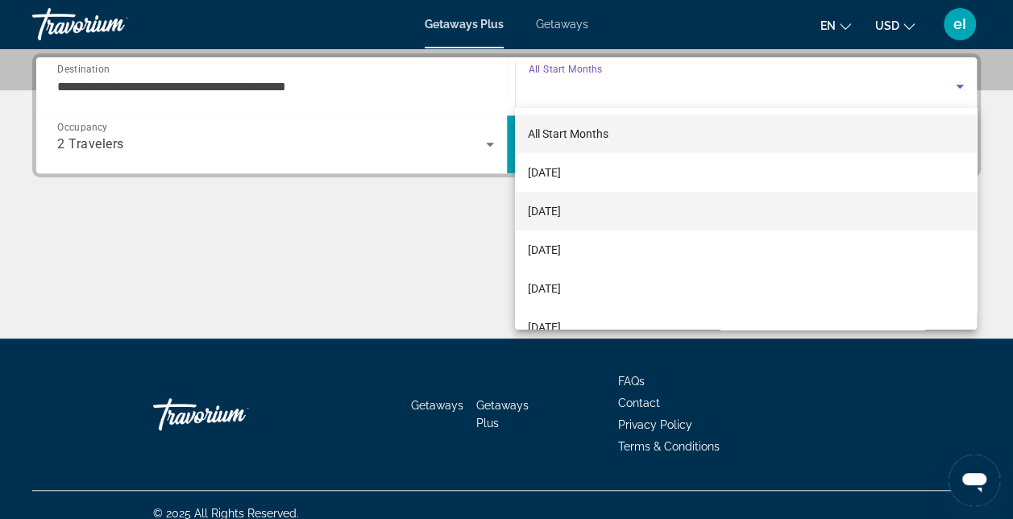
scroll to position [81, 0]
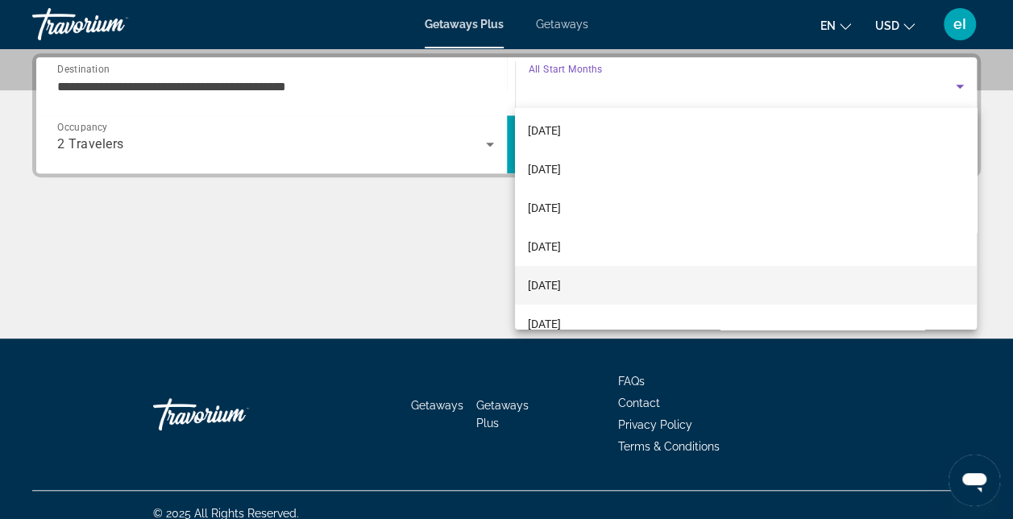
click at [590, 288] on mat-option "[DATE]" at bounding box center [746, 285] width 462 height 39
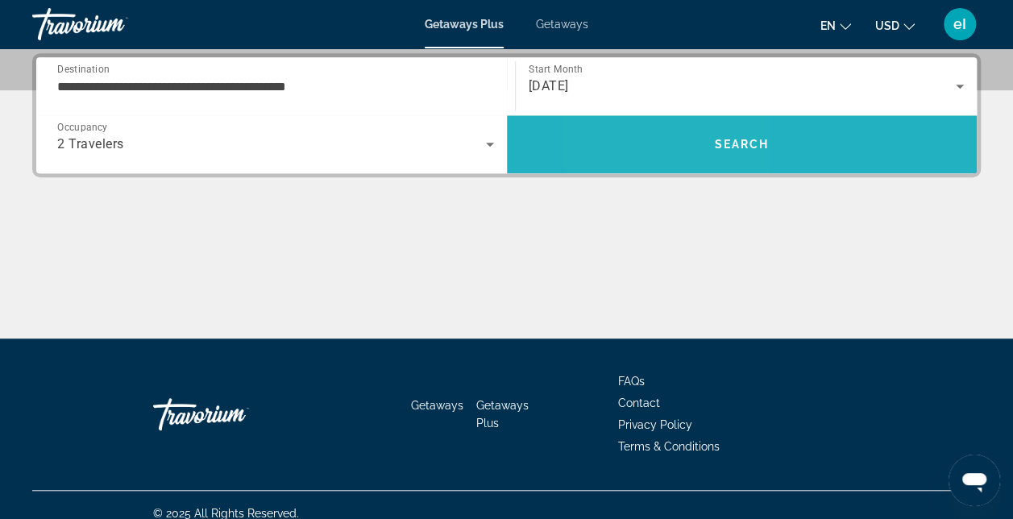
click at [669, 132] on span "Search" at bounding box center [742, 144] width 470 height 39
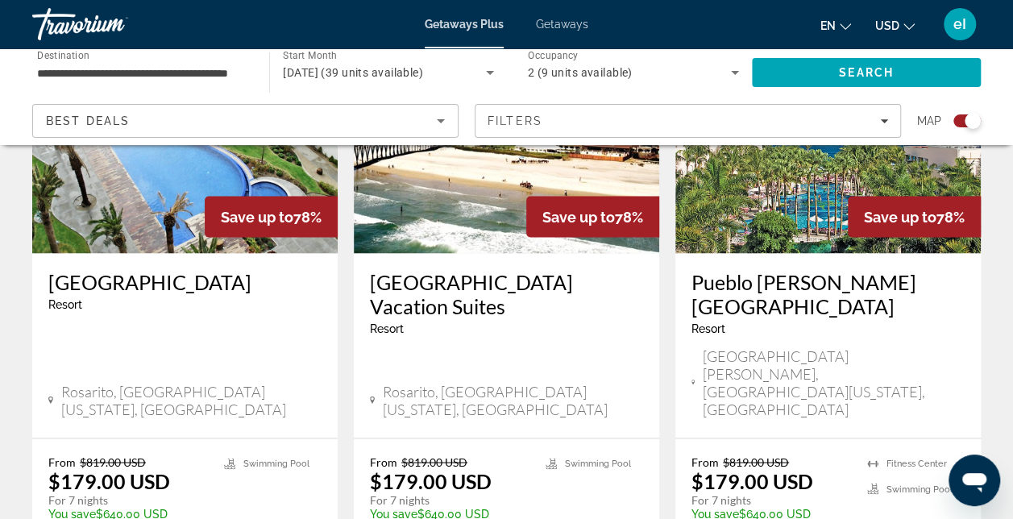
scroll to position [1208, 0]
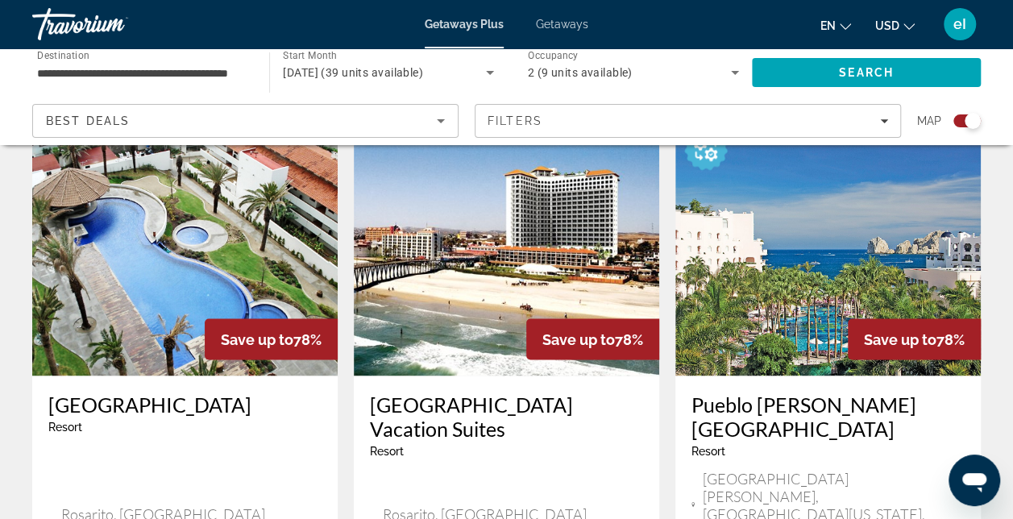
click at [733, 249] on img "Main content" at bounding box center [827, 247] width 305 height 258
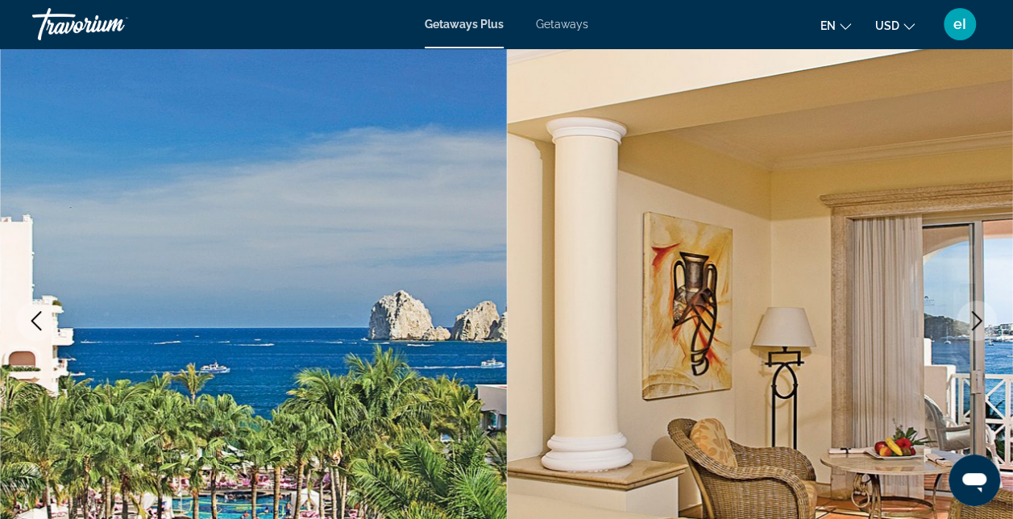
scroll to position [161, 0]
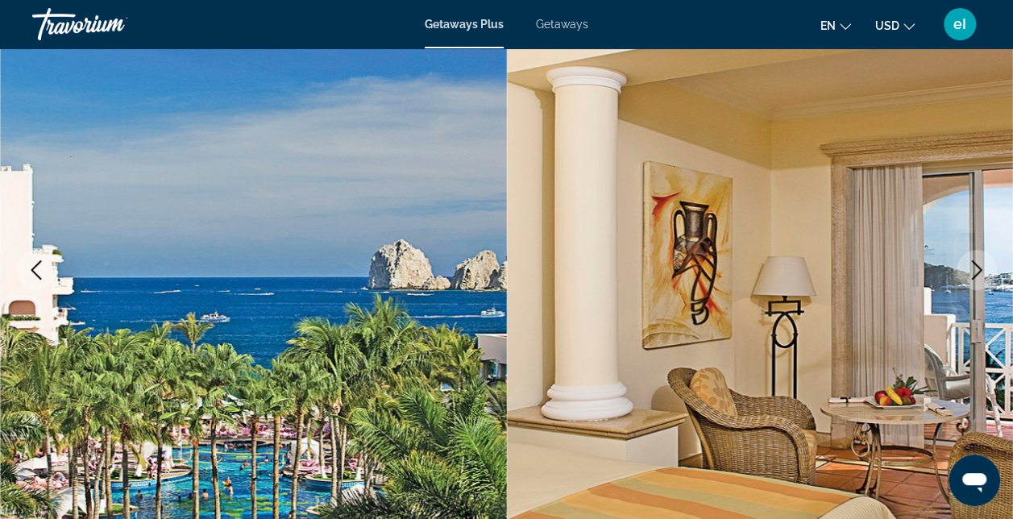
click at [977, 266] on icon "Next image" at bounding box center [977, 269] width 10 height 19
click at [975, 266] on icon "Next image" at bounding box center [976, 269] width 19 height 19
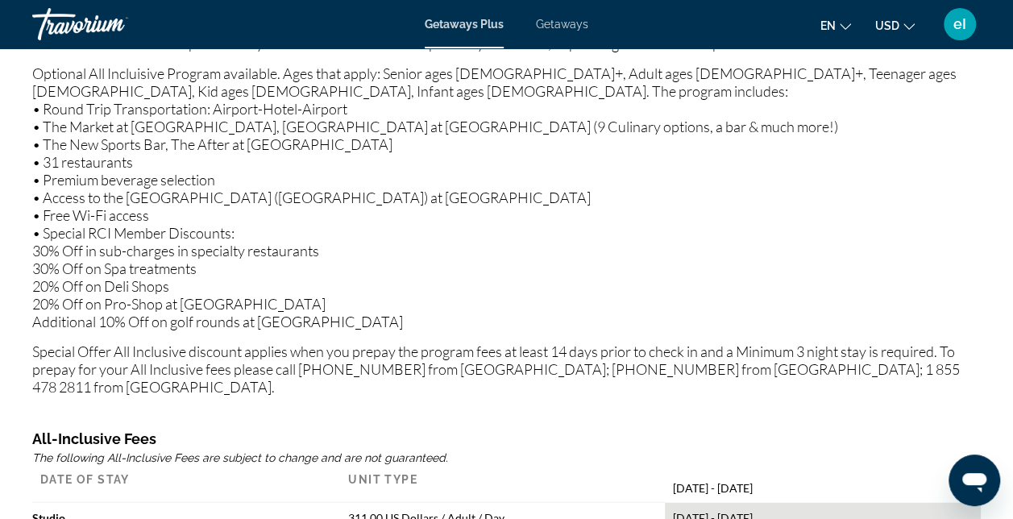
scroll to position [1083, 0]
